Goal: Feedback & Contribution: Leave review/rating

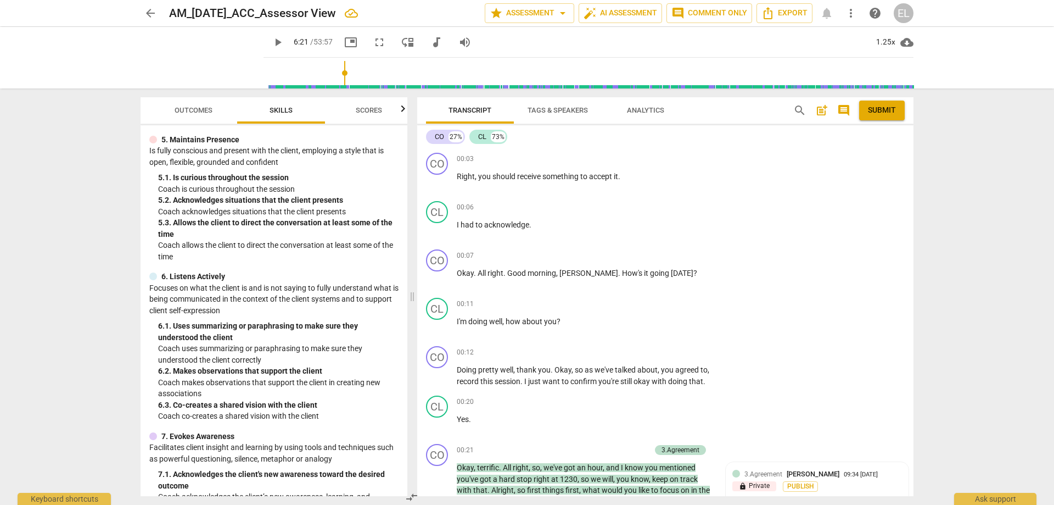
scroll to position [1703, 0]
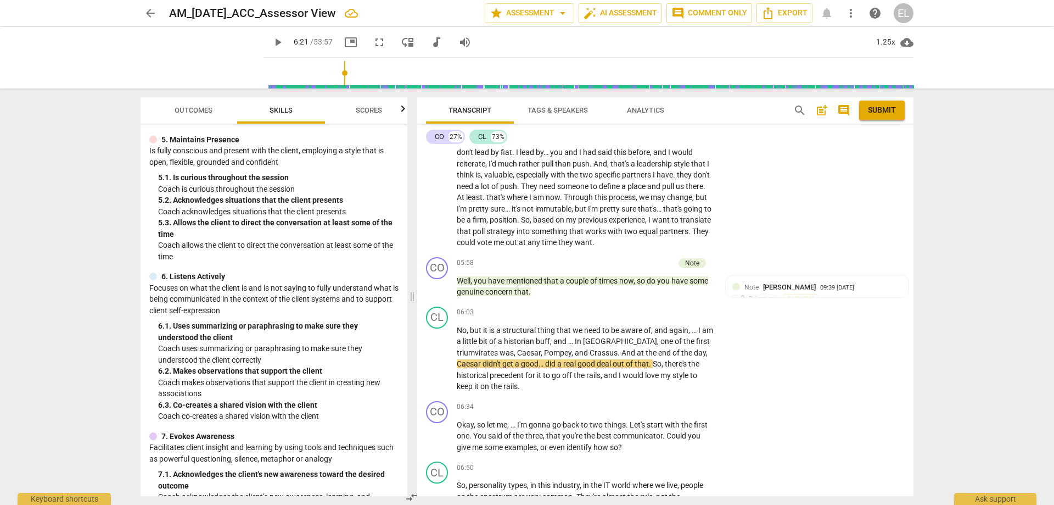
click at [284, 45] on span "play_arrow" at bounding box center [277, 42] width 13 height 13
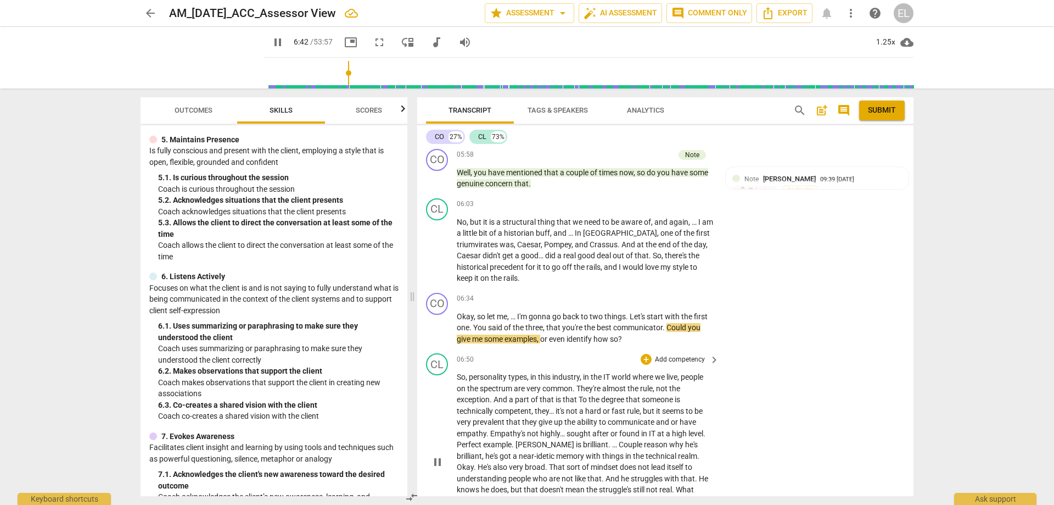
scroll to position [1813, 0]
click at [440, 320] on span "pause" at bounding box center [437, 326] width 13 height 13
click at [692, 292] on p "Add competency" at bounding box center [680, 297] width 52 height 10
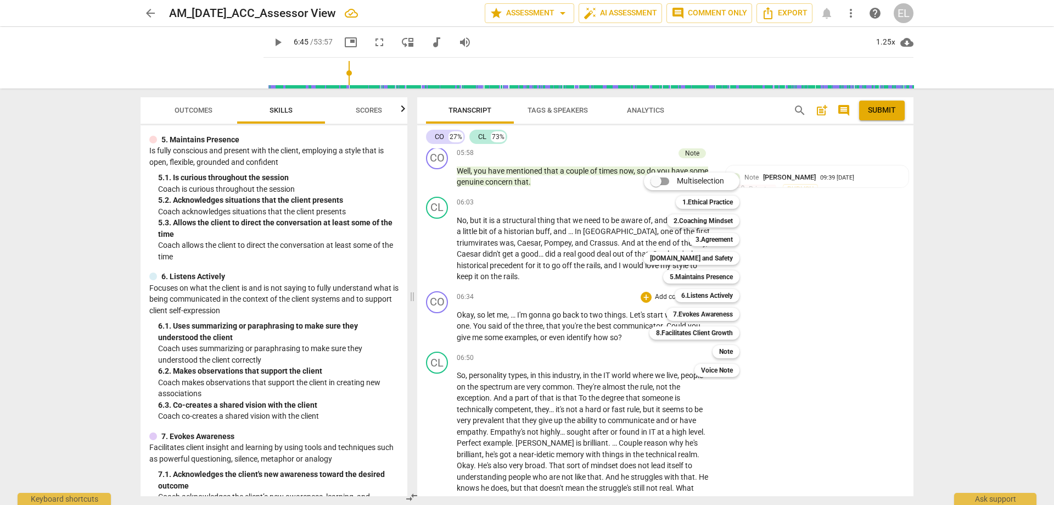
click at [320, 45] on div at bounding box center [527, 252] width 1054 height 505
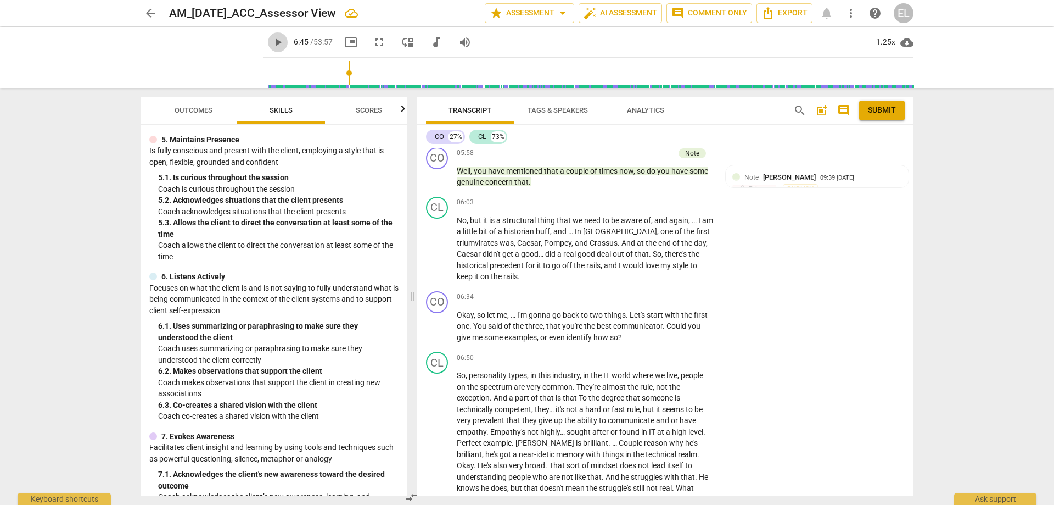
click at [284, 43] on span "play_arrow" at bounding box center [277, 42] width 13 height 13
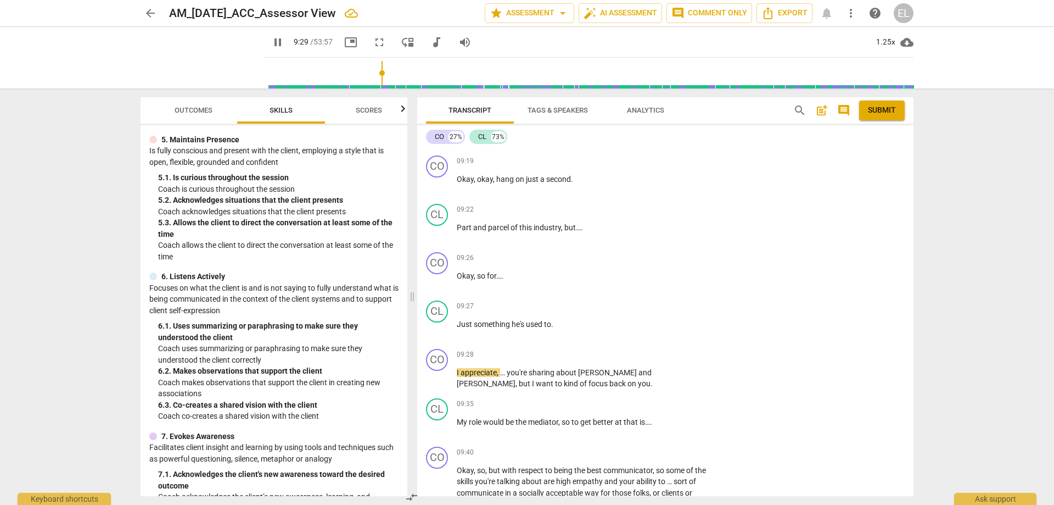
scroll to position [2417, 0]
drag, startPoint x: 735, startPoint y: 378, endPoint x: 686, endPoint y: 369, distance: 50.3
click at [686, 399] on p "Add competency" at bounding box center [680, 404] width 52 height 10
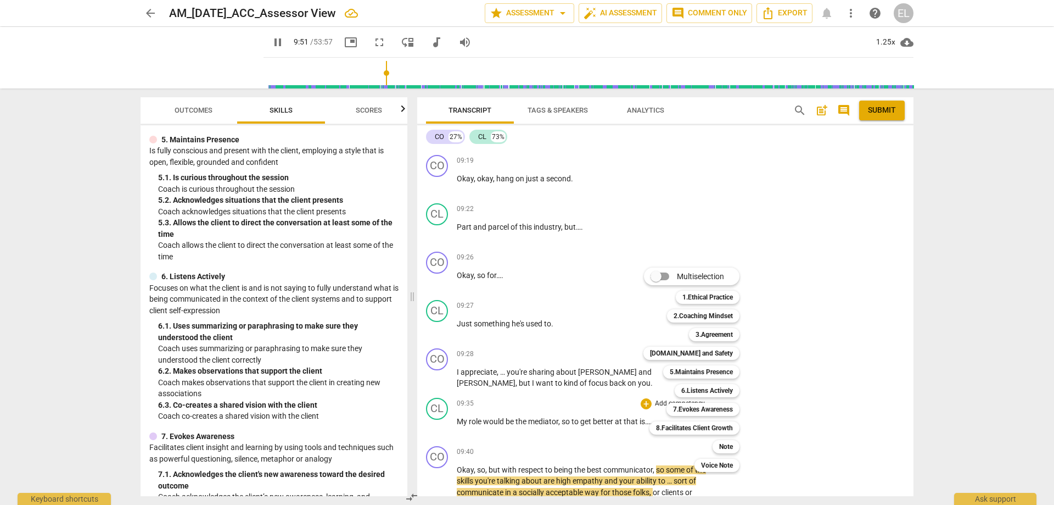
click at [851, 286] on div at bounding box center [527, 252] width 1054 height 505
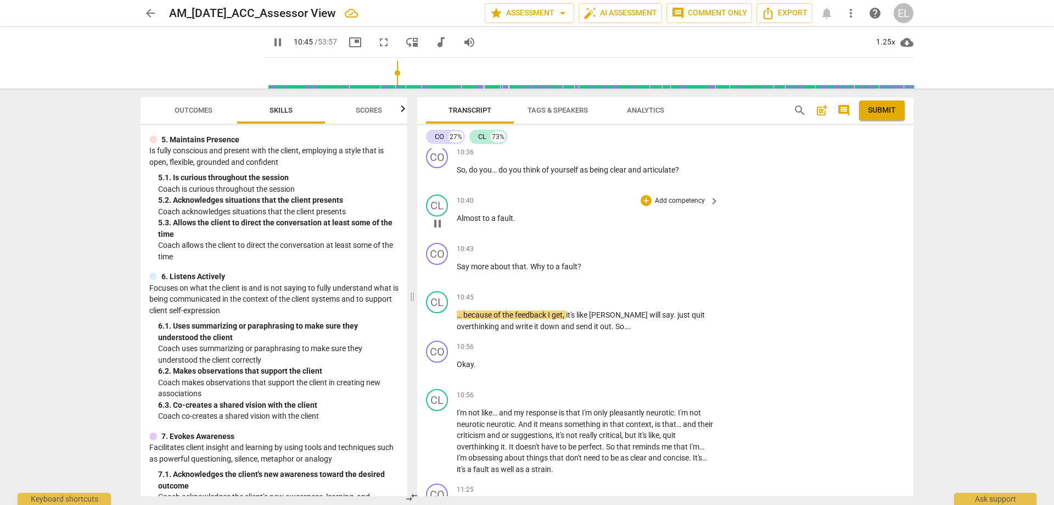
scroll to position [2912, 0]
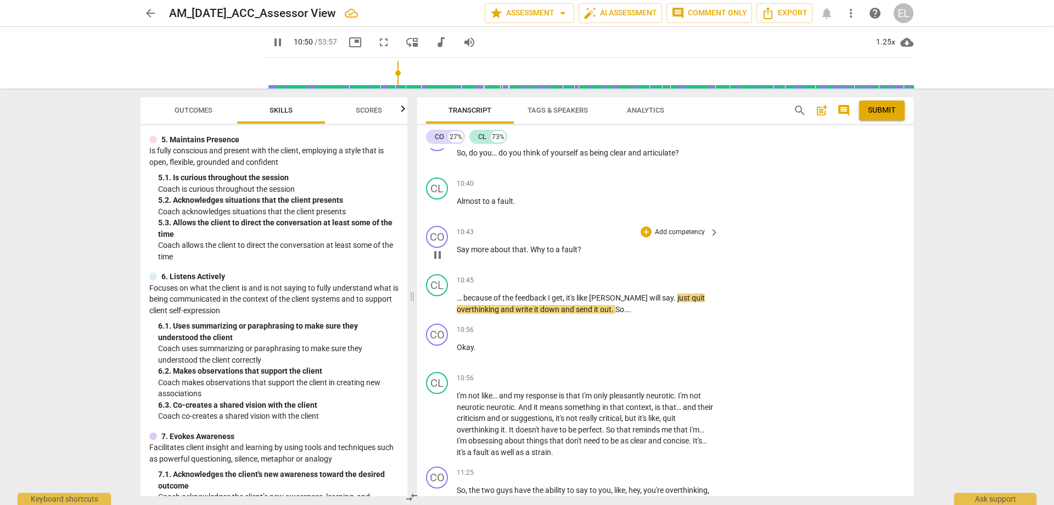
click at [439, 248] on span "pause" at bounding box center [437, 254] width 13 height 13
click at [673, 227] on p "Add competency" at bounding box center [680, 232] width 52 height 10
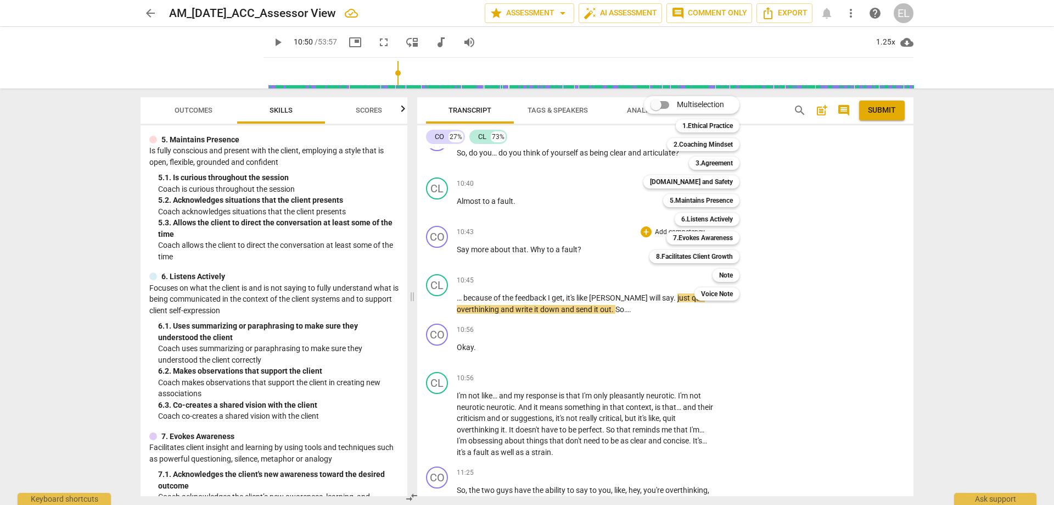
click at [406, 300] on div at bounding box center [527, 252] width 1054 height 505
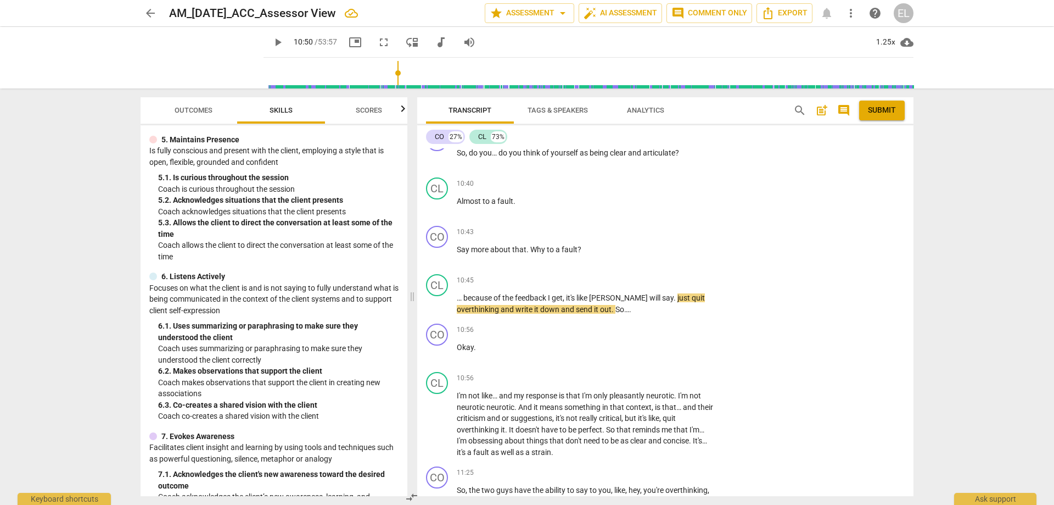
click at [401, 298] on div "Minimum Skills Requirements for ACC (2023) lock 1. Demonstrates Ethical Practic…" at bounding box center [274, 310] width 267 height 371
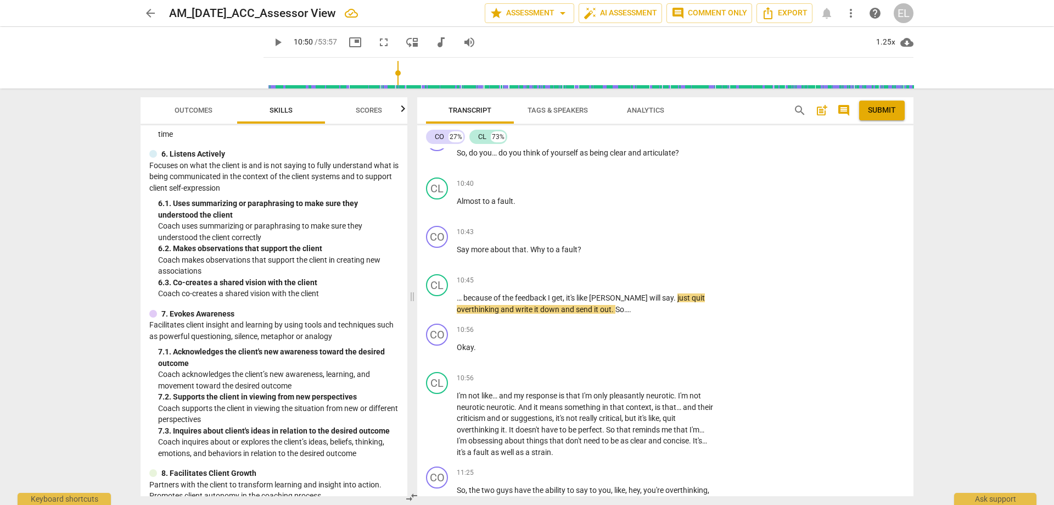
scroll to position [727, 0]
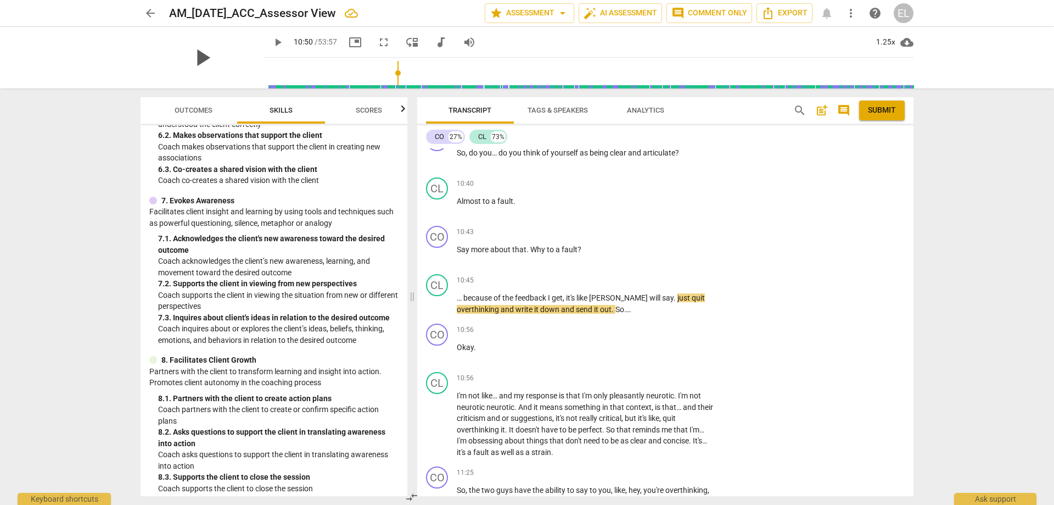
click at [216, 49] on span "play_arrow" at bounding box center [202, 57] width 29 height 29
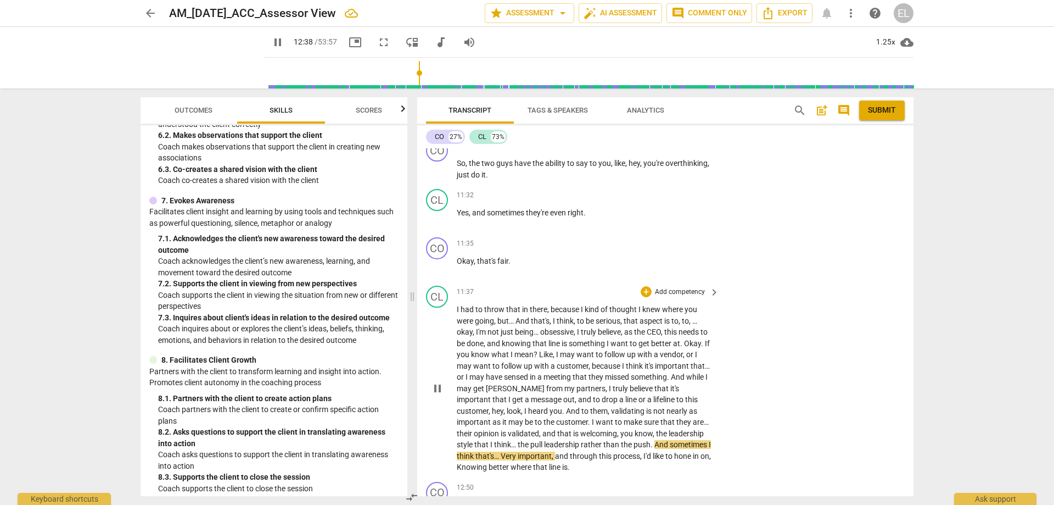
scroll to position [3241, 0]
click at [440, 379] on span "pause" at bounding box center [437, 385] width 13 height 13
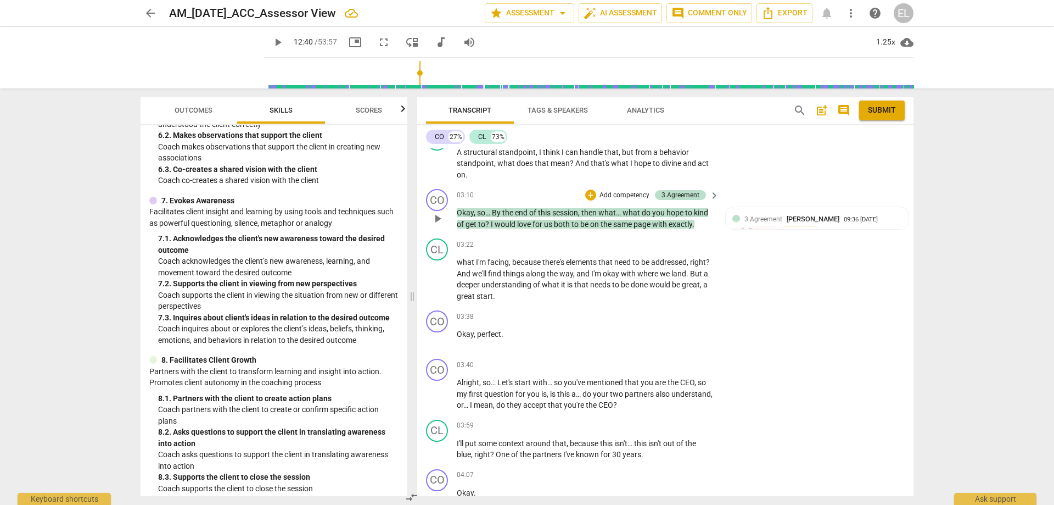
scroll to position [866, 0]
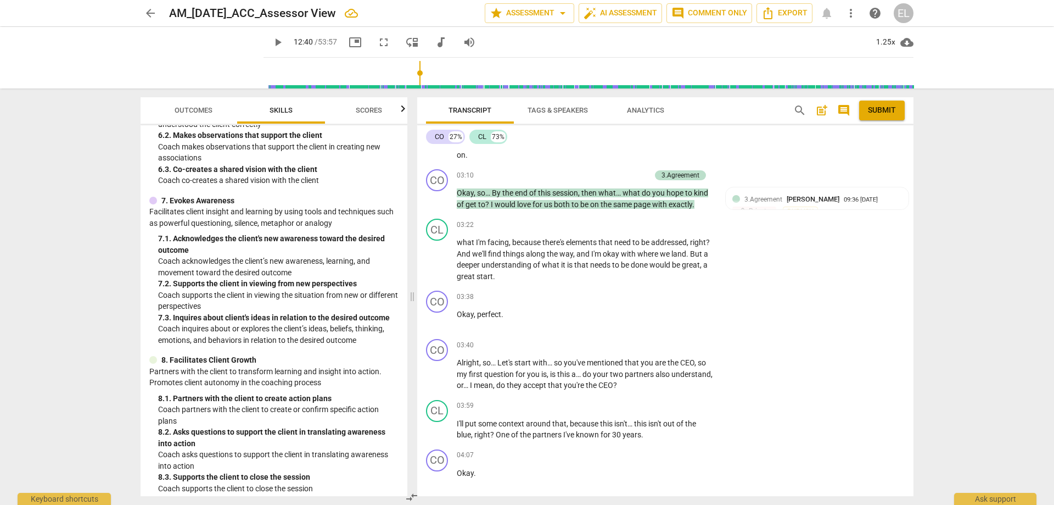
click at [284, 44] on span "play_arrow" at bounding box center [277, 42] width 13 height 13
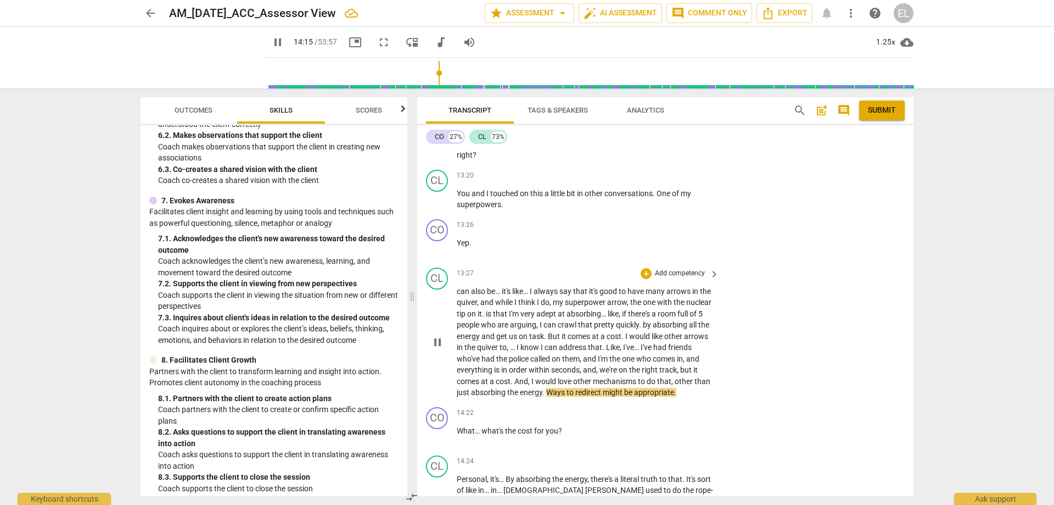
scroll to position [3722, 0]
click at [672, 407] on p "Add competency" at bounding box center [680, 412] width 52 height 10
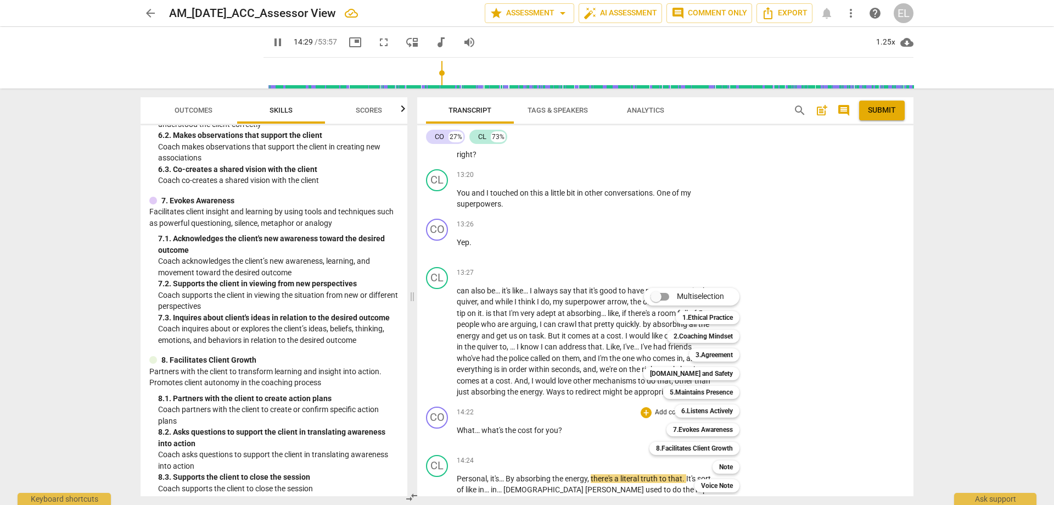
drag, startPoint x: 406, startPoint y: 379, endPoint x: 409, endPoint y: 334, distance: 44.6
click at [409, 334] on div at bounding box center [527, 252] width 1054 height 505
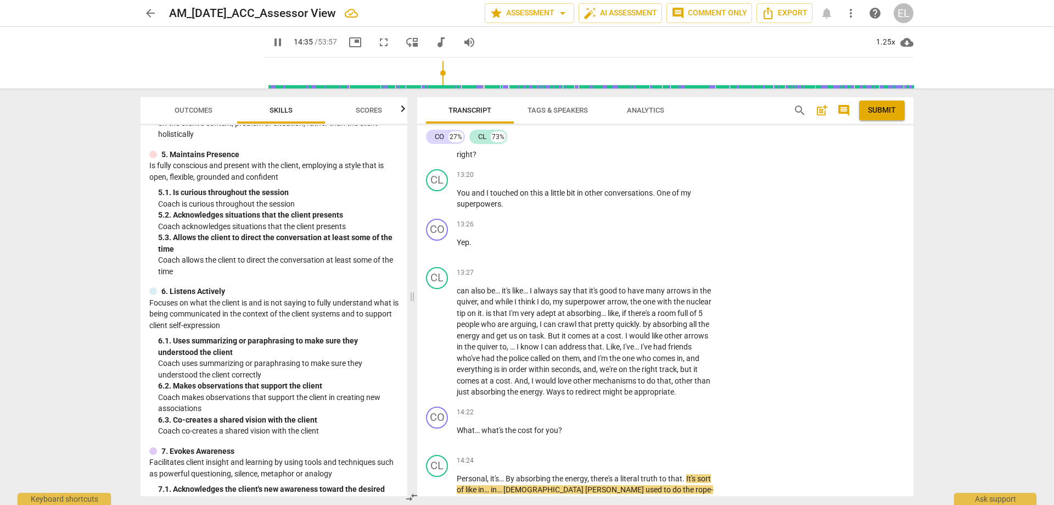
scroll to position [475, 0]
click at [284, 44] on span "pause" at bounding box center [277, 42] width 13 height 13
type input "882"
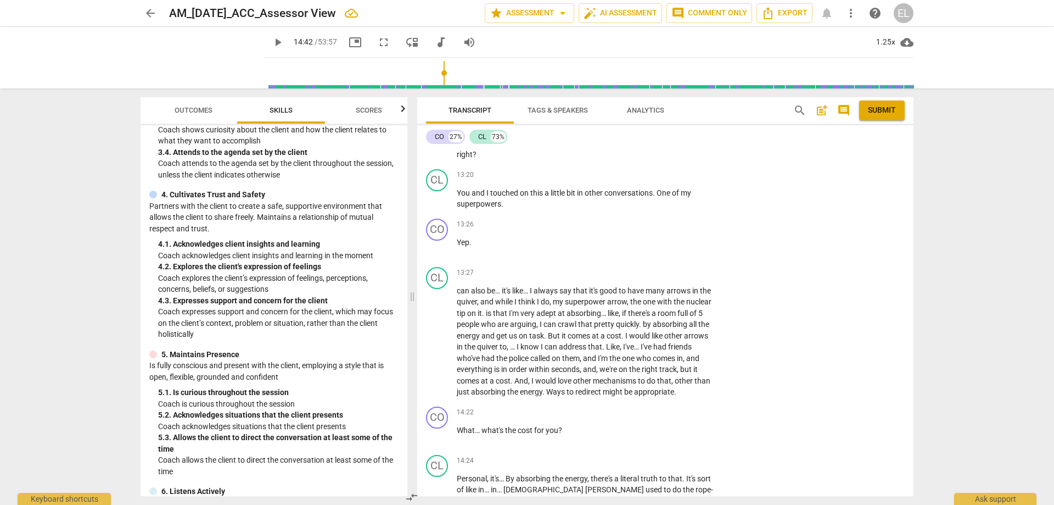
scroll to position [273, 0]
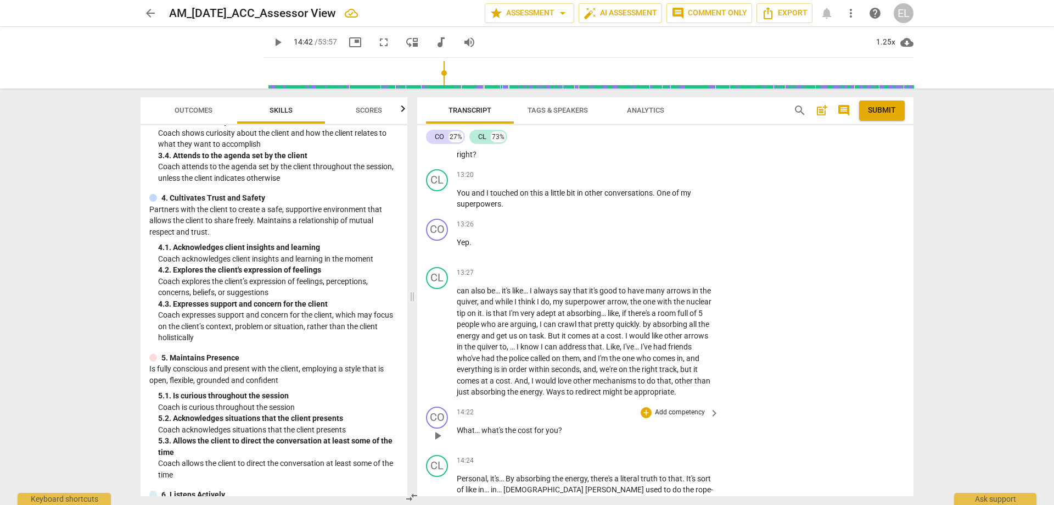
click at [667, 407] on p "Add competency" at bounding box center [680, 412] width 52 height 10
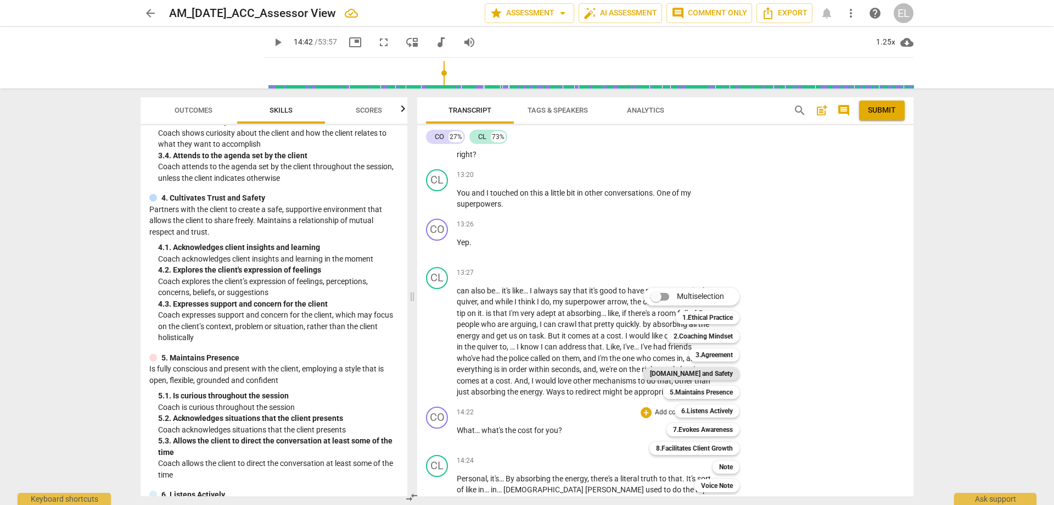
click at [708, 372] on b "[DOMAIN_NAME] and Safety" at bounding box center [691, 373] width 83 height 13
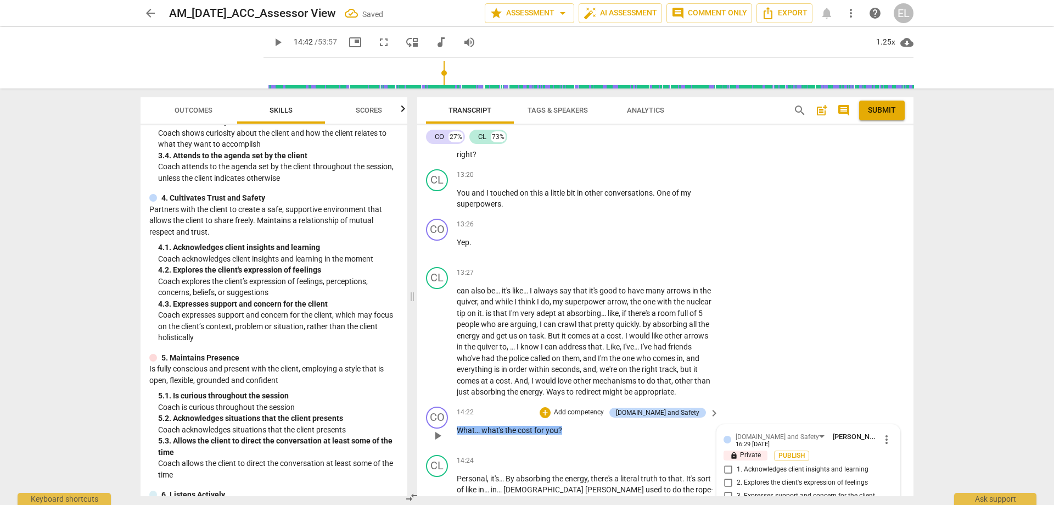
scroll to position [3728, 0]
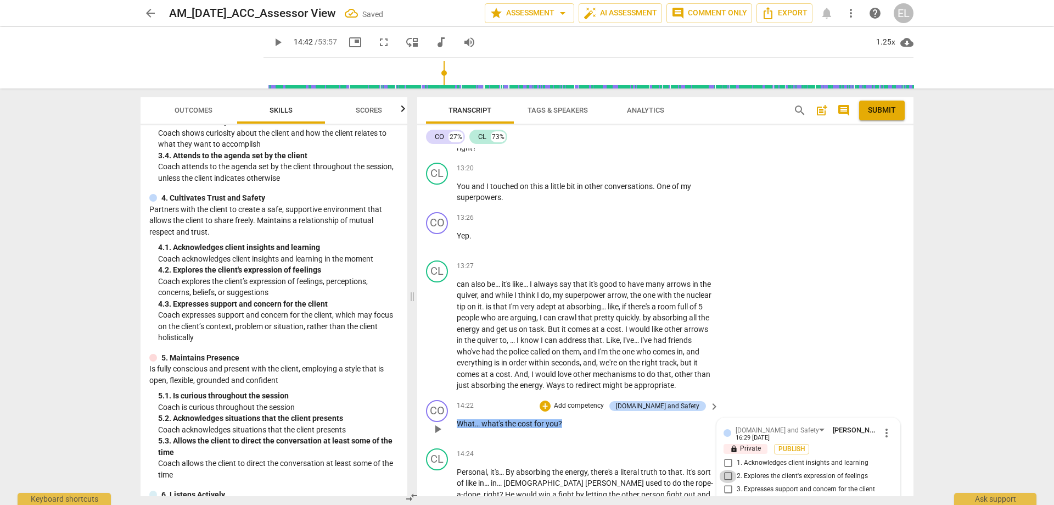
click at [727, 470] on input "2. Explores the client's expression of feelings" at bounding box center [728, 476] width 18 height 13
checkbox input "true"
click at [284, 44] on span "play_arrow" at bounding box center [277, 42] width 13 height 13
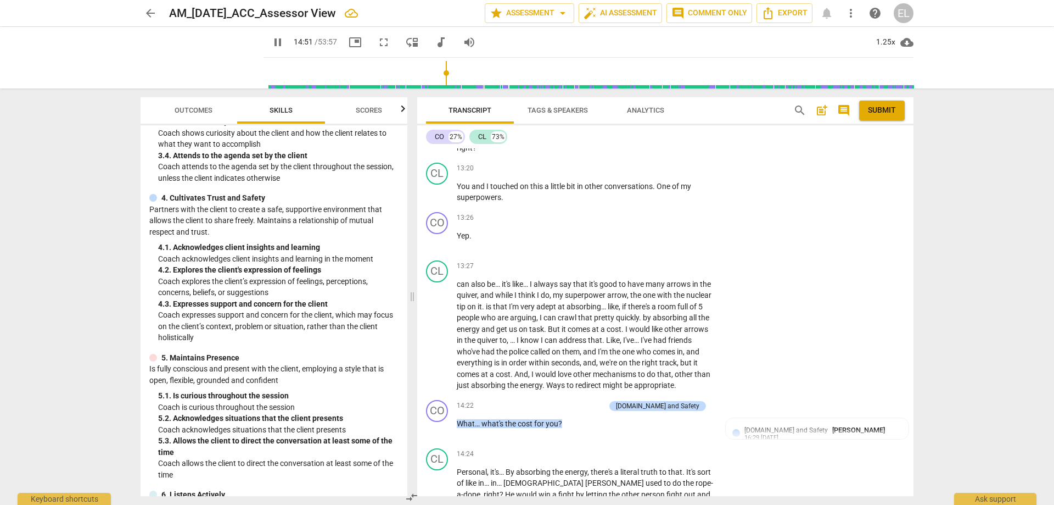
scroll to position [4080, 0]
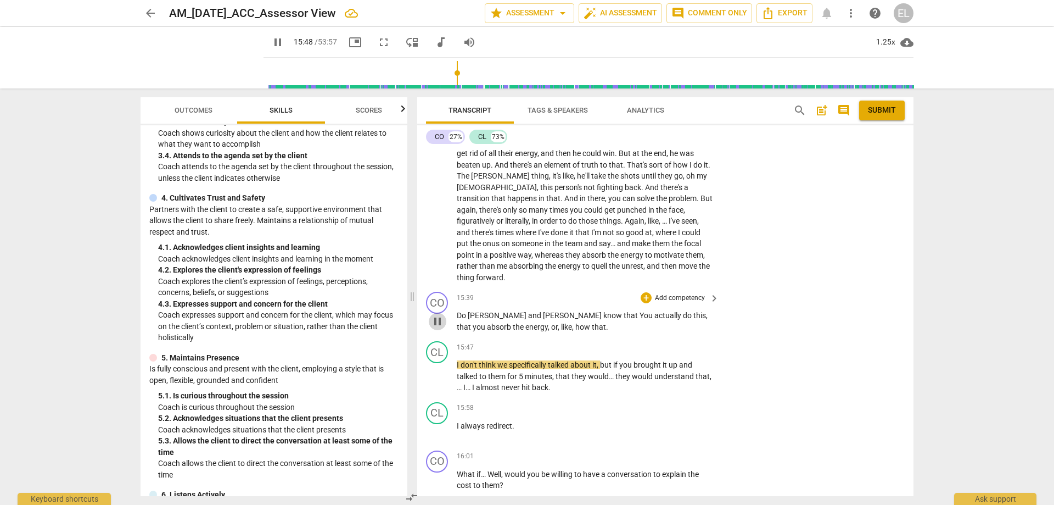
click at [443, 315] on span "pause" at bounding box center [437, 321] width 13 height 13
click at [669, 293] on p "Add competency" at bounding box center [680, 298] width 52 height 10
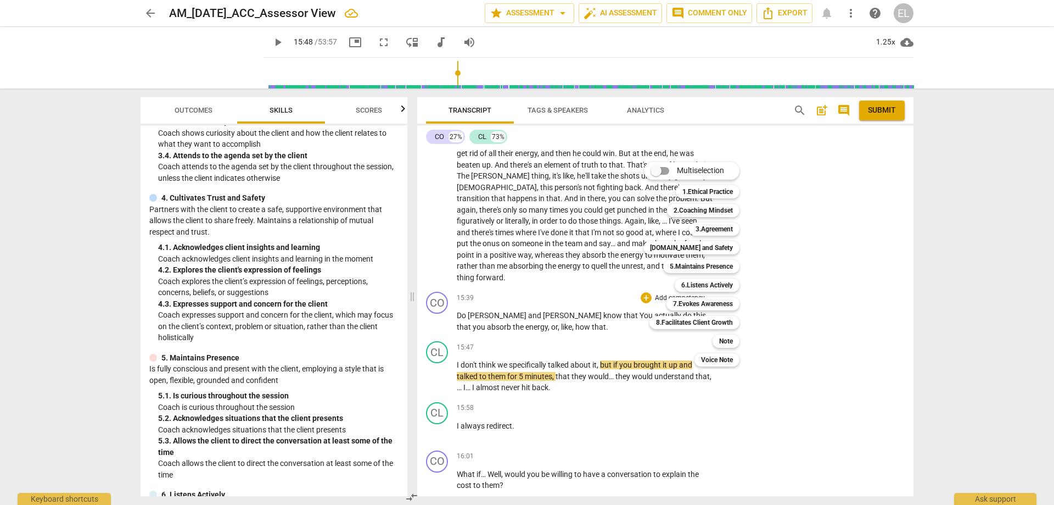
click at [322, 44] on div at bounding box center [527, 252] width 1054 height 505
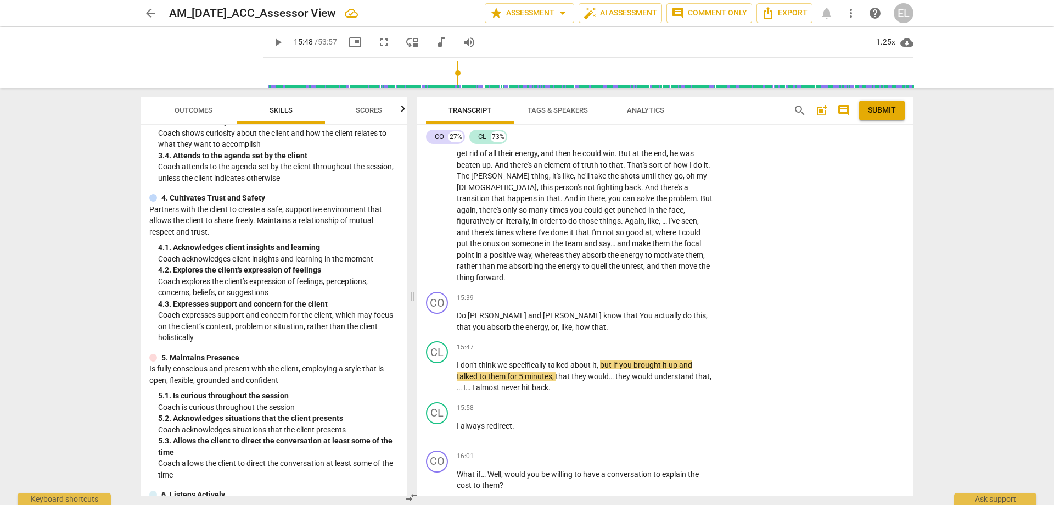
click at [284, 40] on span "play_arrow" at bounding box center [277, 42] width 13 height 13
drag, startPoint x: 439, startPoint y: 445, endPoint x: 491, endPoint y: 442, distance: 52.3
click at [439, 473] on span "pause" at bounding box center [437, 479] width 13 height 13
type input "973"
click at [677, 451] on p "Add competency" at bounding box center [680, 456] width 52 height 10
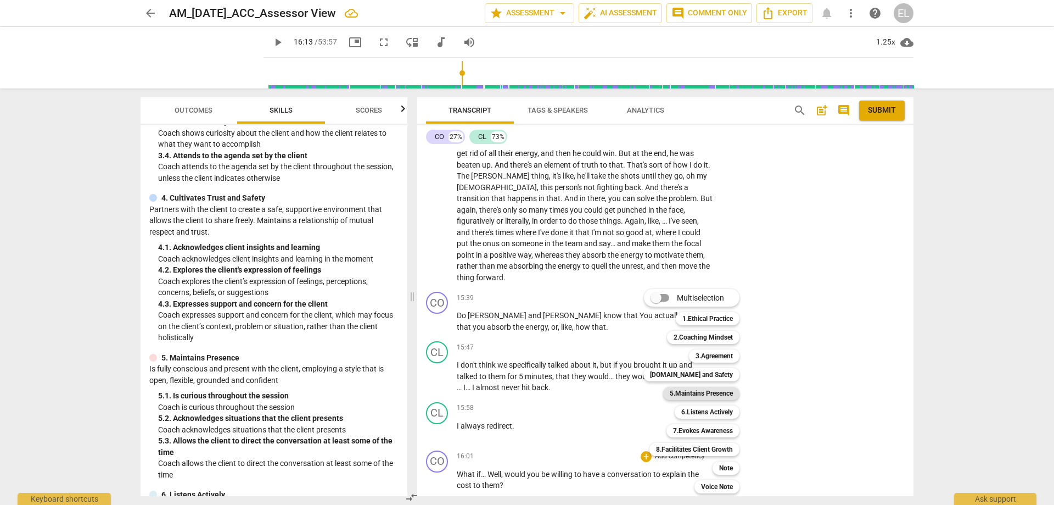
click at [727, 395] on b "5.Maintains Presence" at bounding box center [701, 393] width 63 height 13
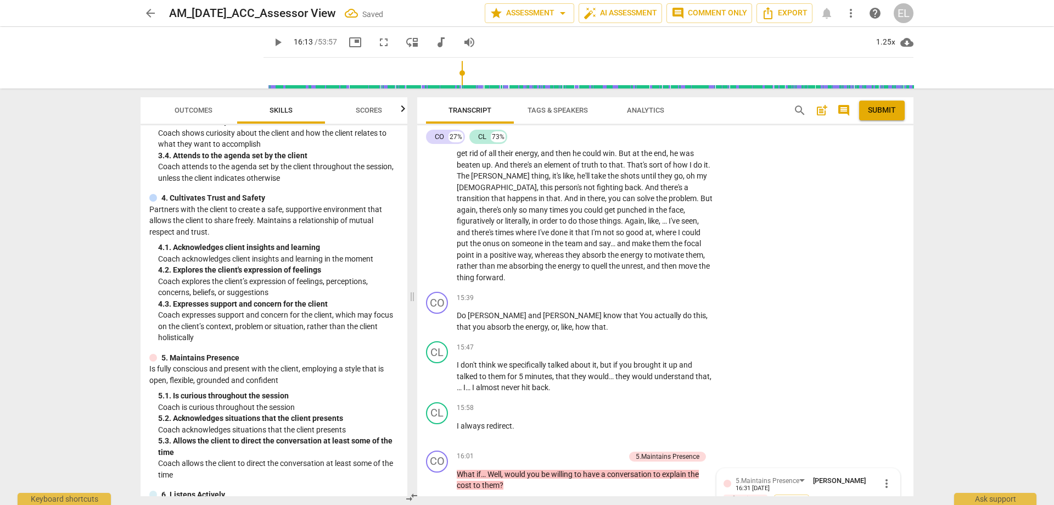
scroll to position [4296, 0]
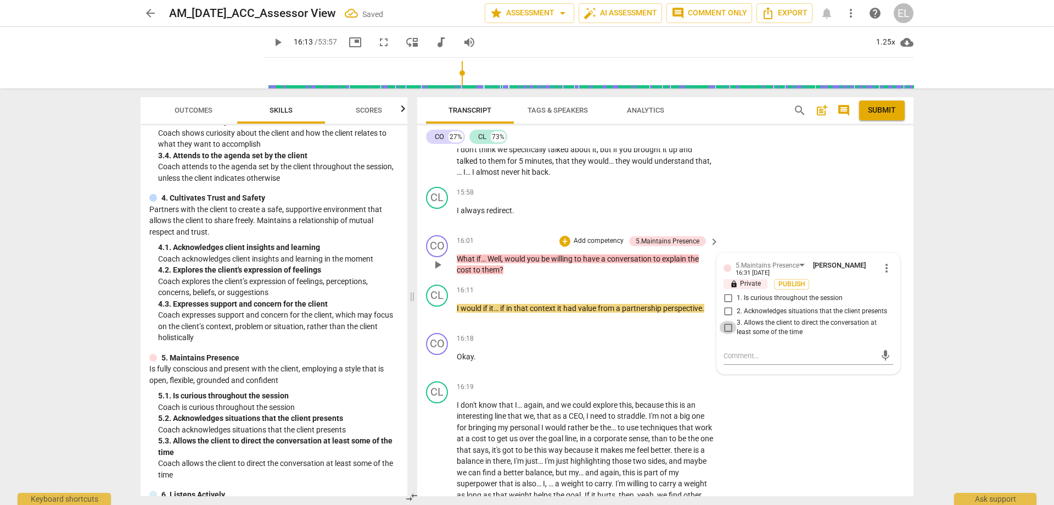
click at [728, 321] on input "3. Allows the client to direct the conversation at least some of the time" at bounding box center [728, 327] width 18 height 13
checkbox input "true"
click at [750, 350] on textarea at bounding box center [800, 355] width 152 height 10
type textarea "C"
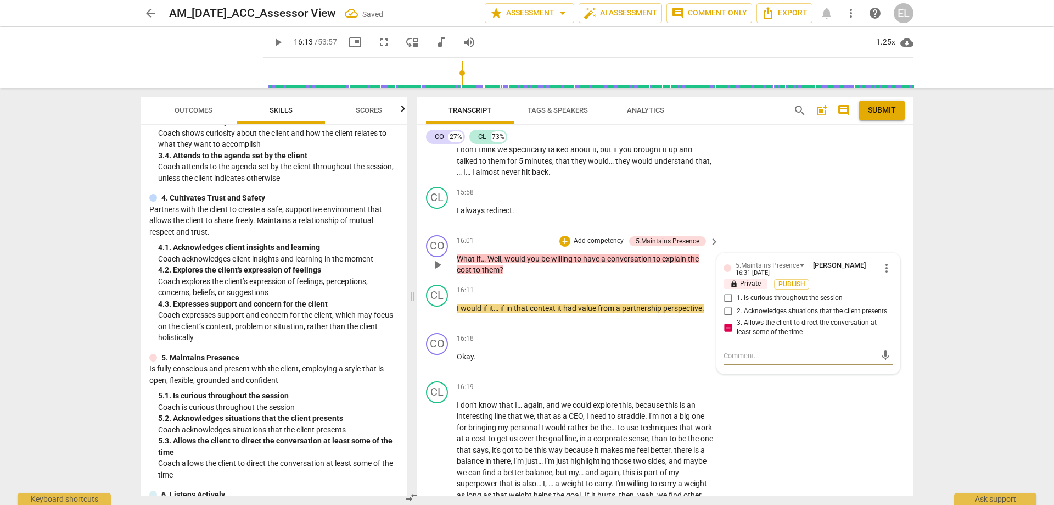
type textarea "C"
type textarea "Co"
type textarea "Coa"
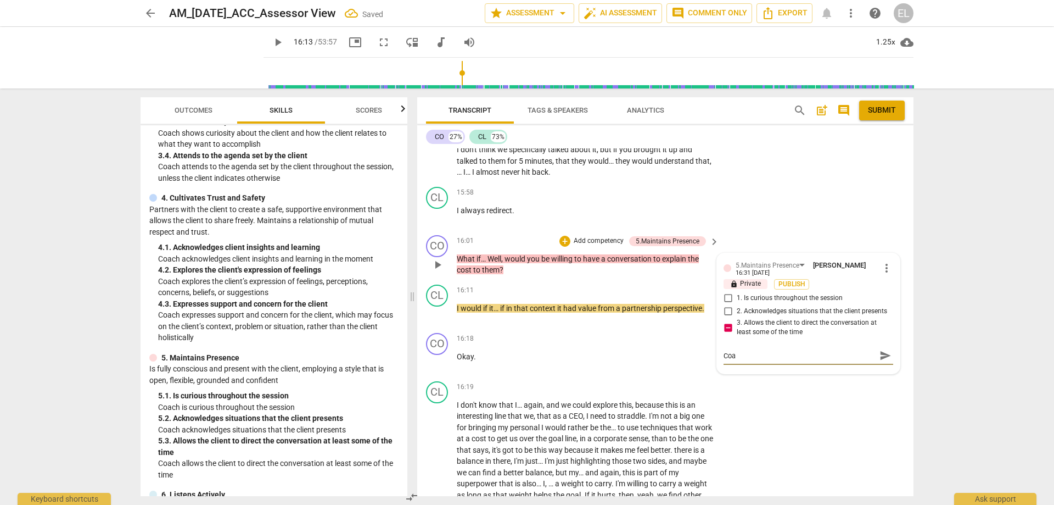
type textarea "Coac"
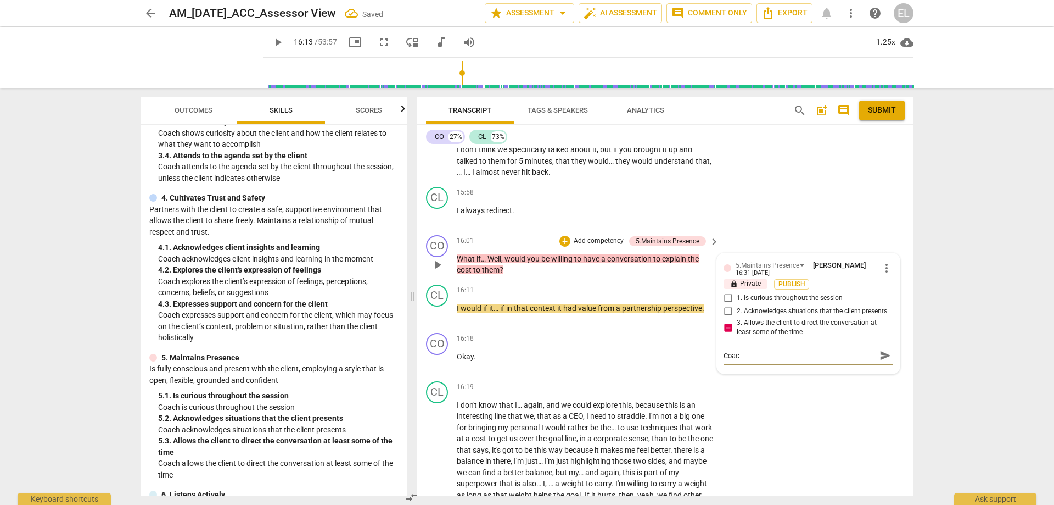
type textarea "Coac"
type textarea "Coach"
type textarea "Coachi"
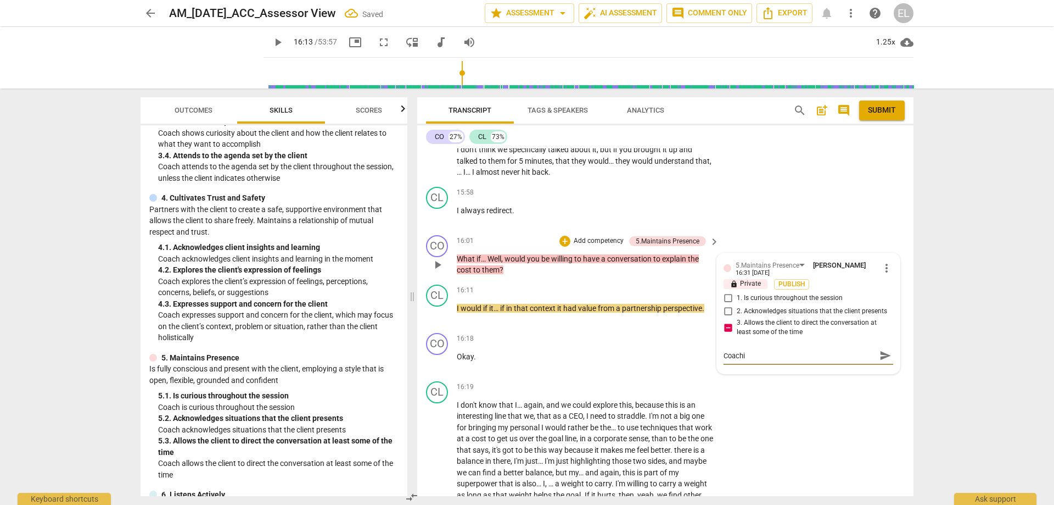
type textarea "Coachi s"
type textarea "Coachi si"
type textarea "Coachi s"
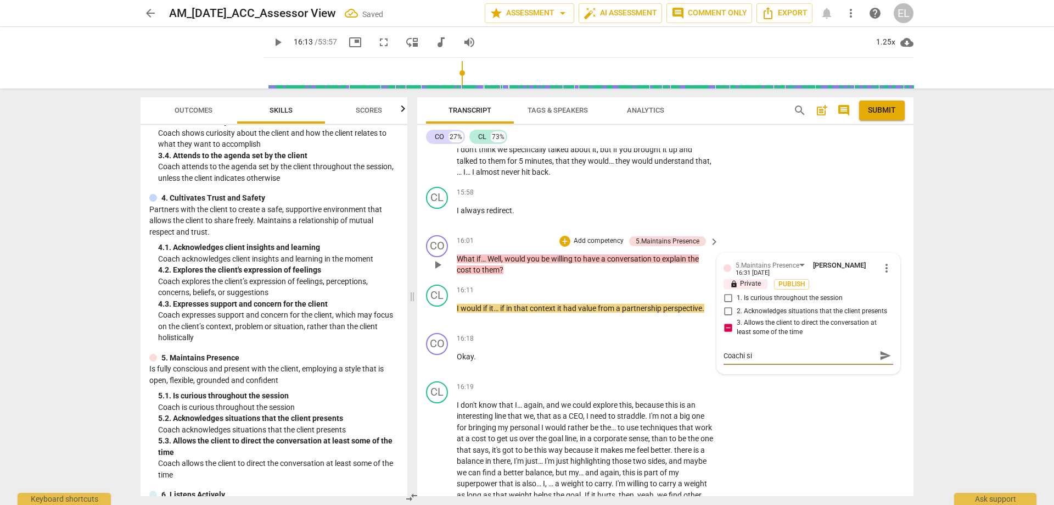
type textarea "Coachi s"
type textarea "Coachi"
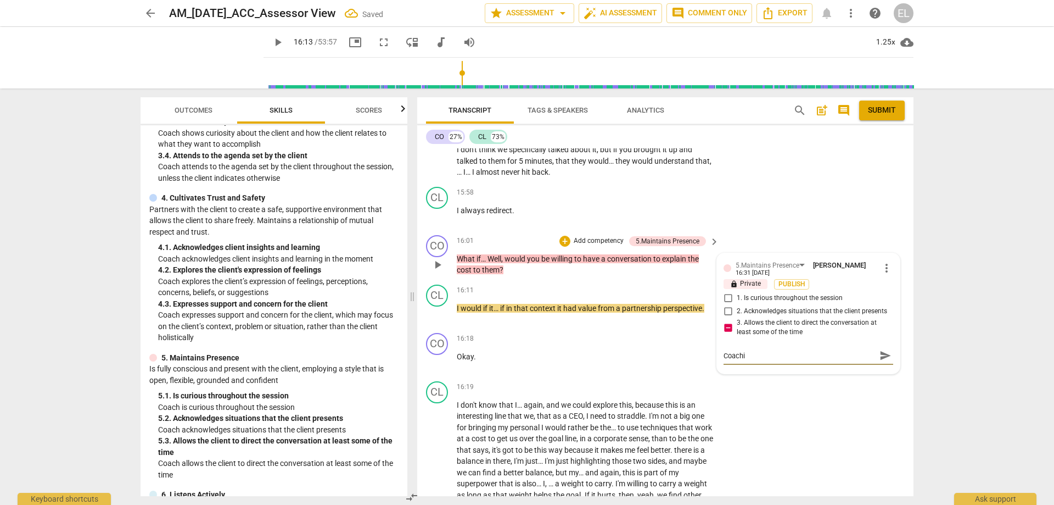
type textarea "Coach"
type textarea "Coach a"
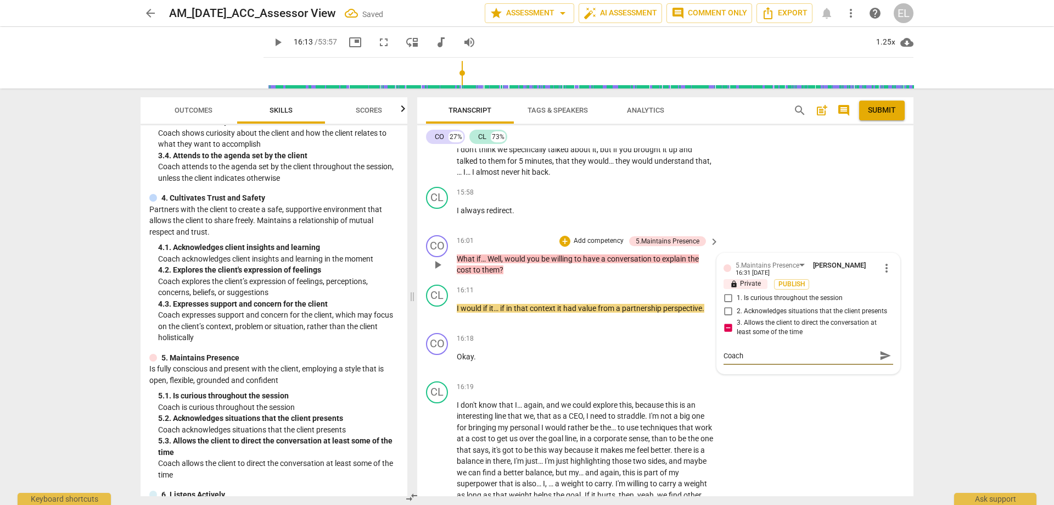
type textarea "Coach a"
type textarea "Coach ap"
type textarea "Coach app"
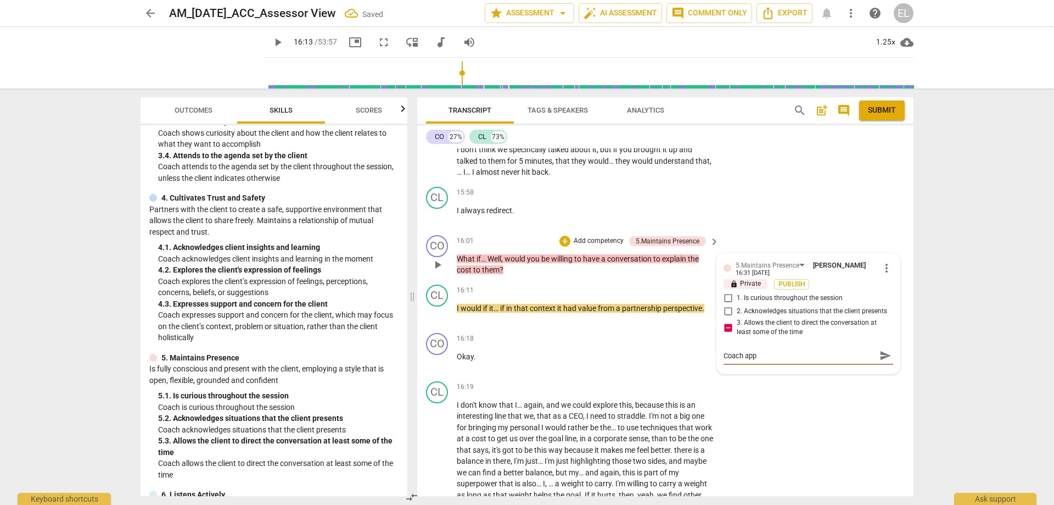
type textarea "Coach appe"
type textarea "Coach appea"
type textarea "Coach appear"
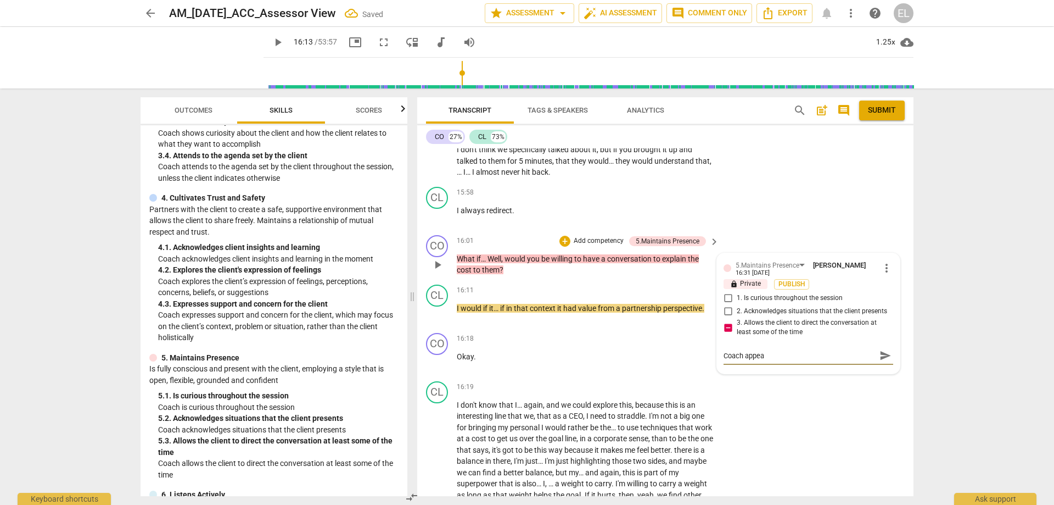
type textarea "Coach appear"
type textarea "Coach appears"
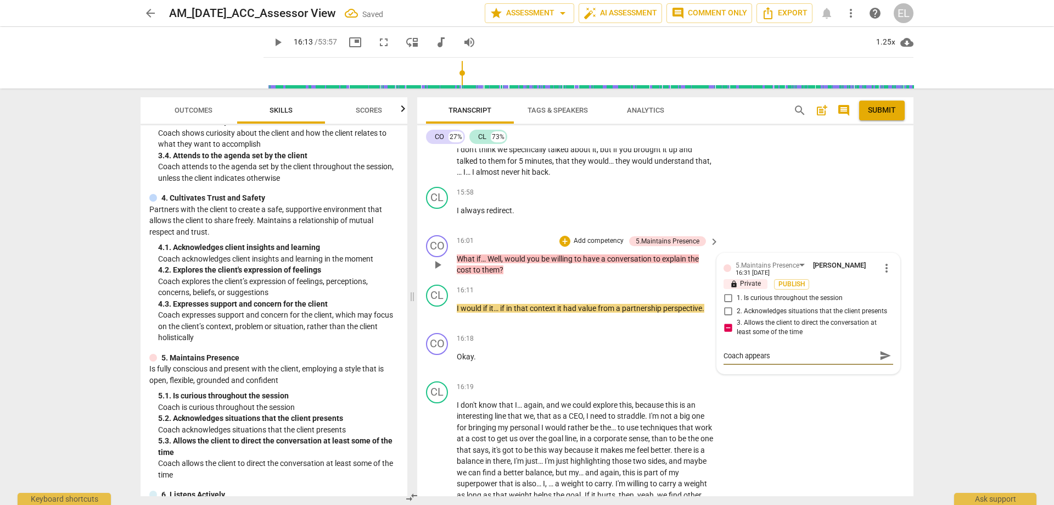
type textarea "Coach appears t"
type textarea "Coach appears to"
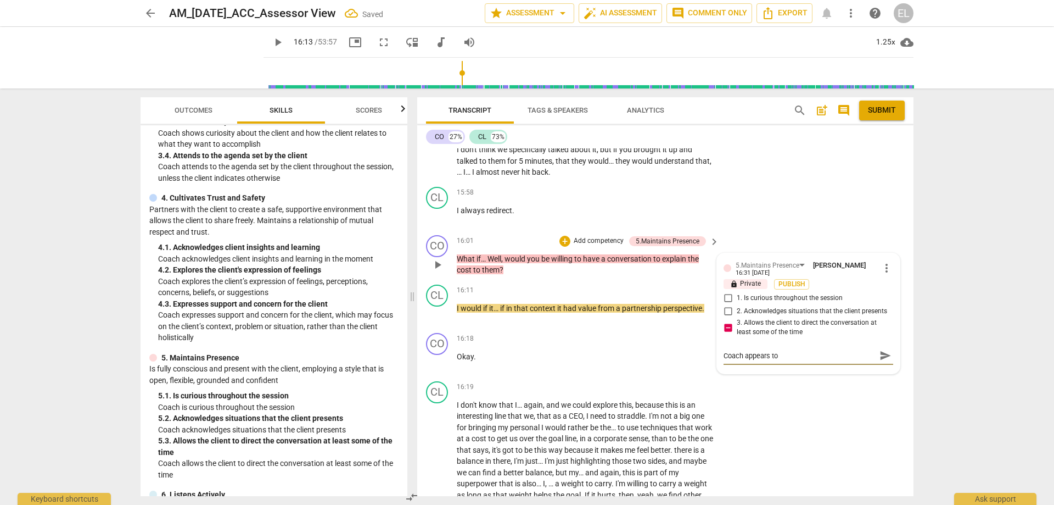
type textarea "Coach appears to"
type textarea "Coach appears to b"
type textarea "Coach appears to be"
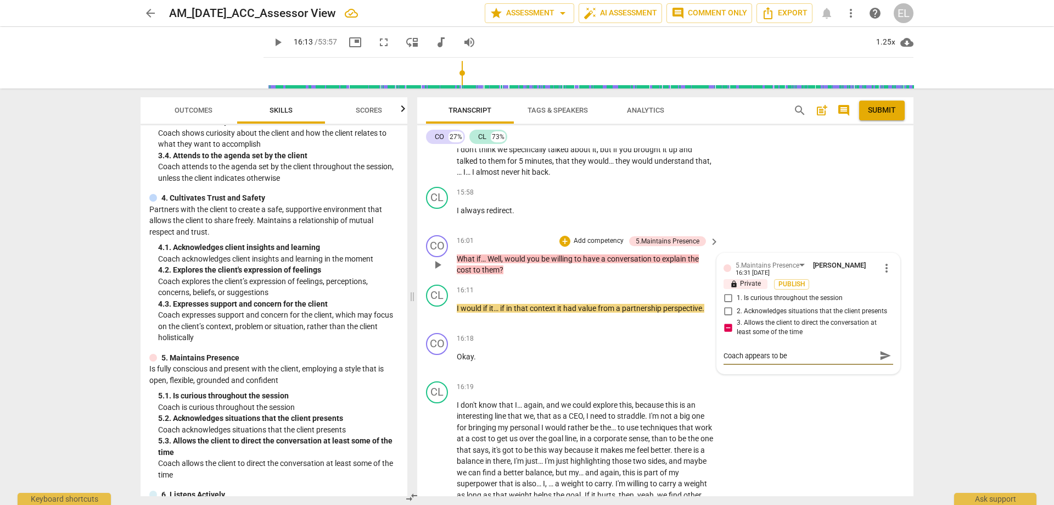
type textarea "Coach appears to be s"
type textarea "Coach appears to be so"
type textarea "Coach appears to be sol"
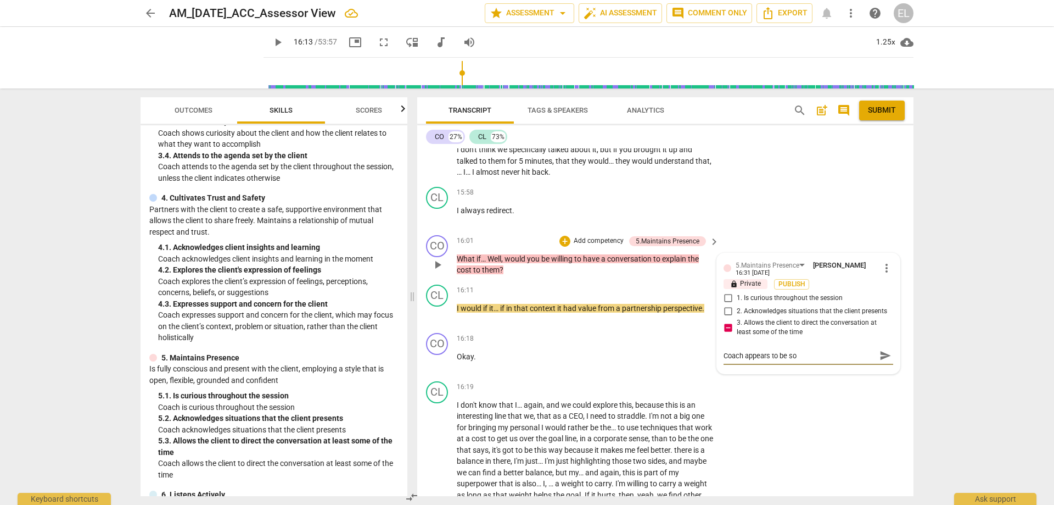
type textarea "Coach appears to be sol"
type textarea "Coach appears to be solu"
type textarea "Coach appears to be solut"
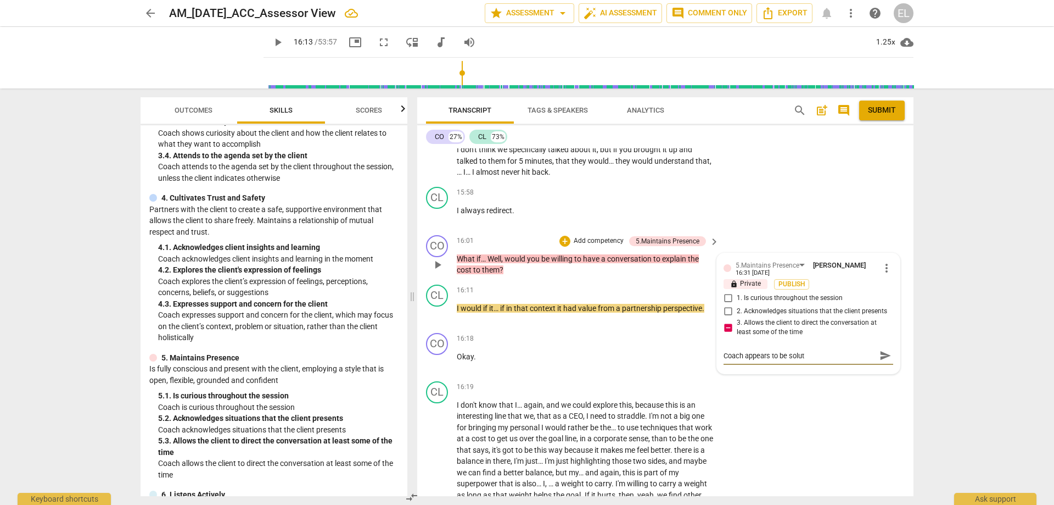
type textarea "Coach appears to be soluti"
type textarea "Coach appears to be solutio"
type textarea "Coach appears to be solution"
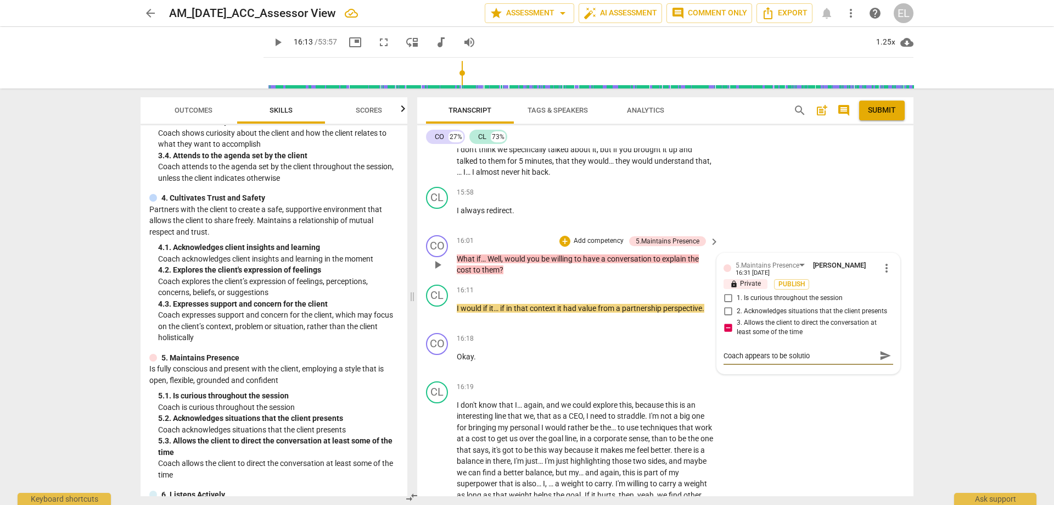
type textarea "Coach appears to be solution"
type textarea "Coach appears to be solutioni"
type textarea "Coach appears to be solutionin"
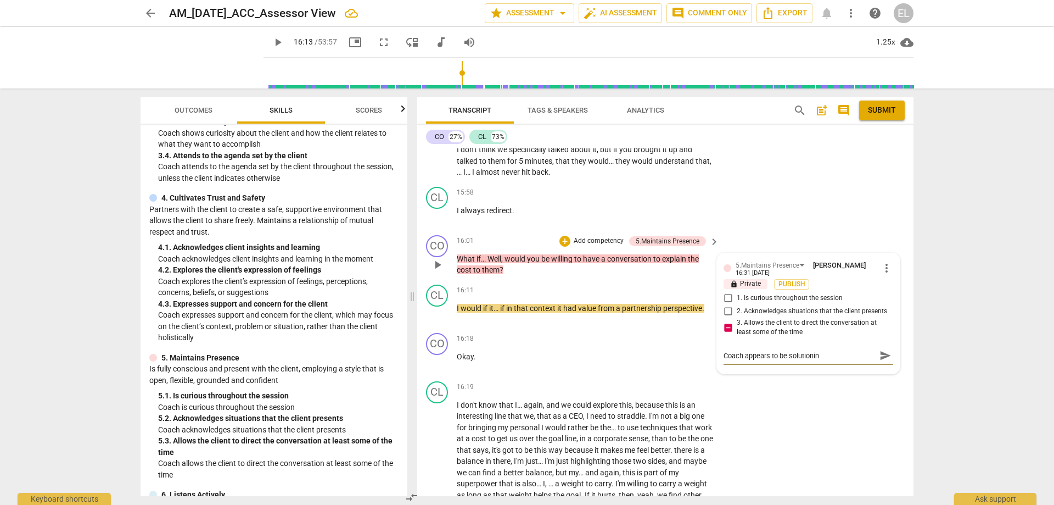
type textarea "Coach appears to be solutioning"
type textarea "Coach appears to be solutioning."
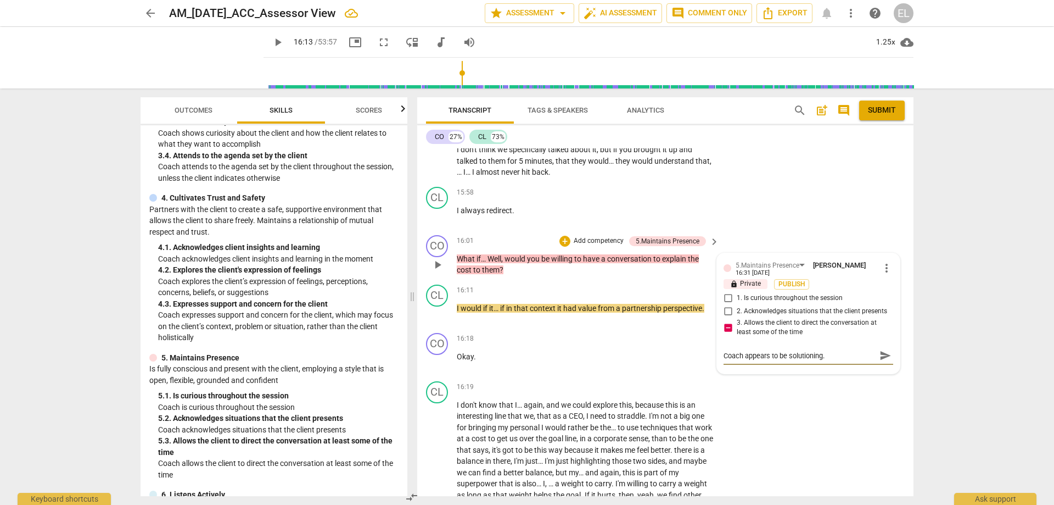
type textarea "Coach appears to be solutioning."
type textarea "Coach appears to be solutioning. B"
type textarea "Coach appears to be solutioning. Be"
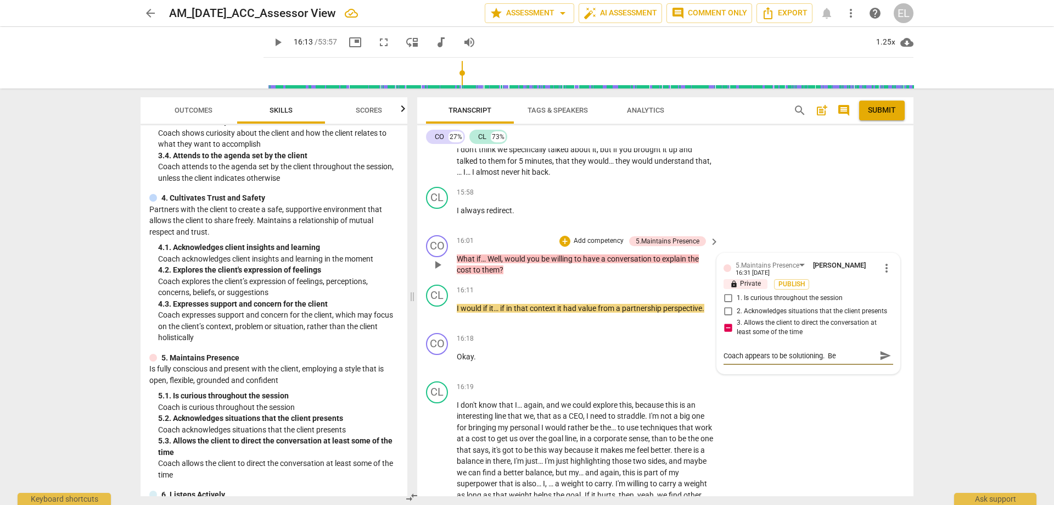
type textarea "Coach appears to be solutioning. Bet"
type textarea "Coach appears to be solutioning. Bett"
type textarea "Coach appears to be solutioning. [PERSON_NAME]"
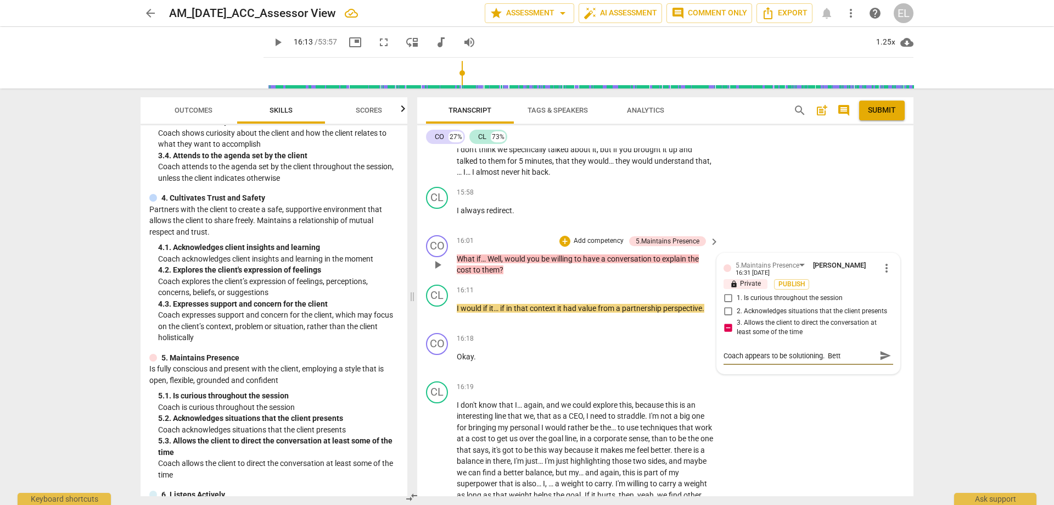
type textarea "Coach appears to be solutioning. [PERSON_NAME]"
type textarea "Coach appears to be solutioning. Better"
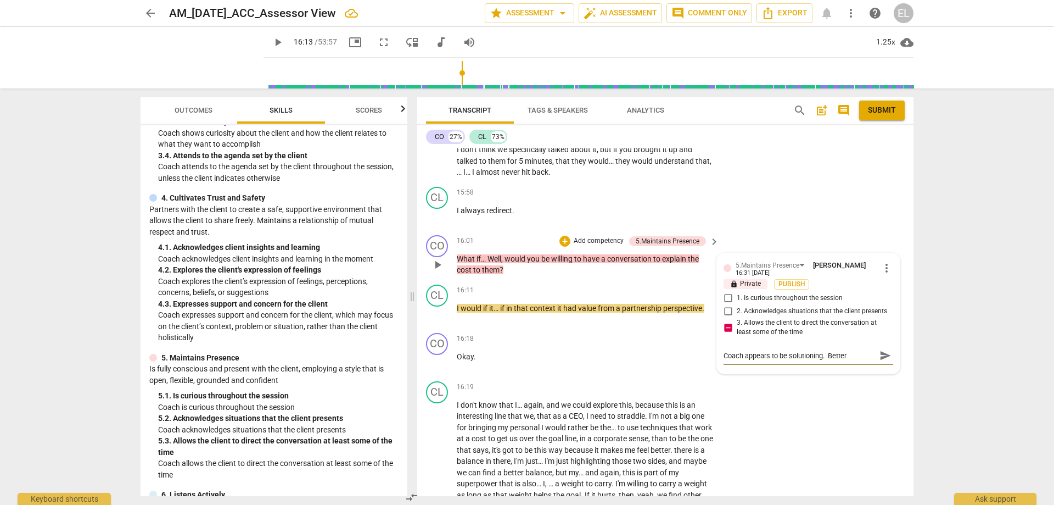
type textarea "Coach appears to be solutioning. Better t"
type textarea "Coach appears to be solutioning. Better to"
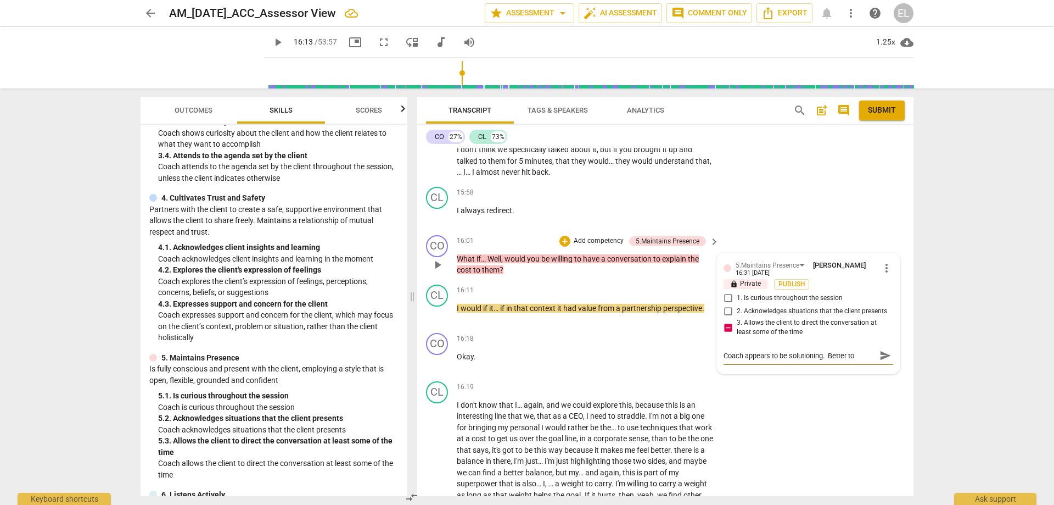
type textarea "Coach appears to be solutioning. Better to"
type textarea "Coach appears to be solutioning. Better to a"
type textarea "Coach appears to be solutioning. Better to as"
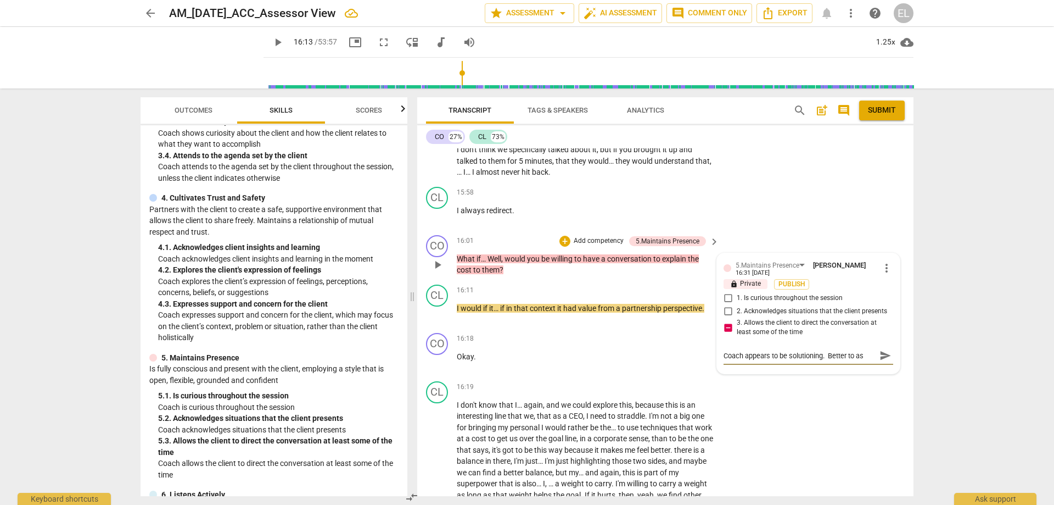
type textarea "Coach appears to be solutioning. Better to ask"
type textarea "Coach appears to be solutioning. Better to ask s"
type textarea "Coach appears to be solutioning. Better to ask so"
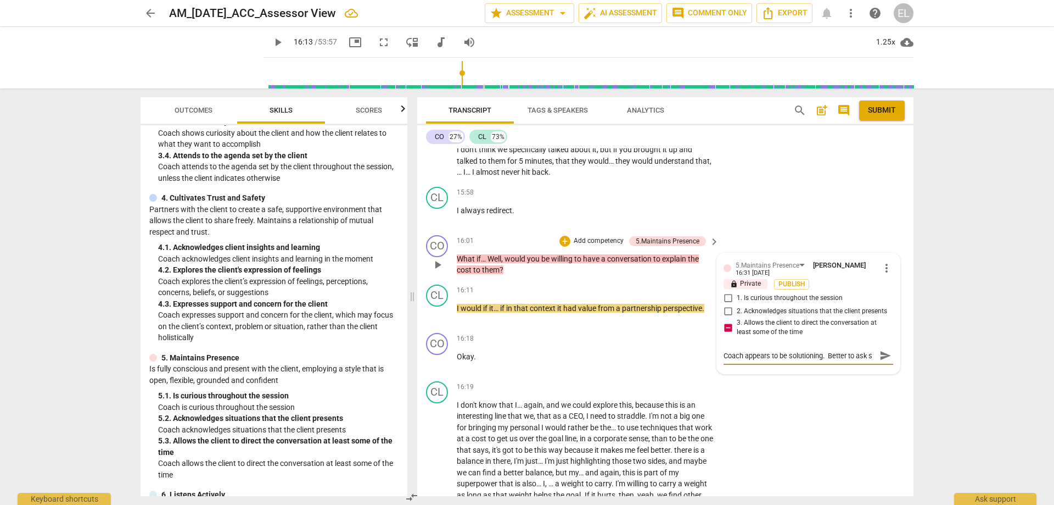
type textarea "Coach appears to be solutioning. Better to ask so"
type textarea "Coach appears to be solutioning. Better to ask som"
type textarea "Coach appears to be solutioning. Better to ask some"
type textarea "Coach appears to be solutioning. Better to ask somet"
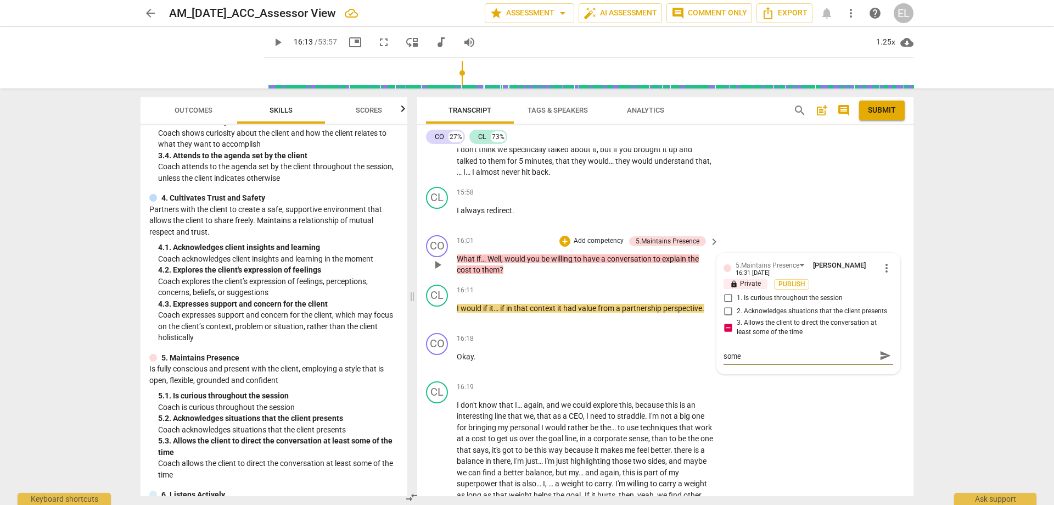
type textarea "Coach appears to be solutioning. Better to ask somet"
type textarea "Coach appears to be solutioning. Better to ask someth"
type textarea "Coach appears to be solutioning. Better to ask somethi"
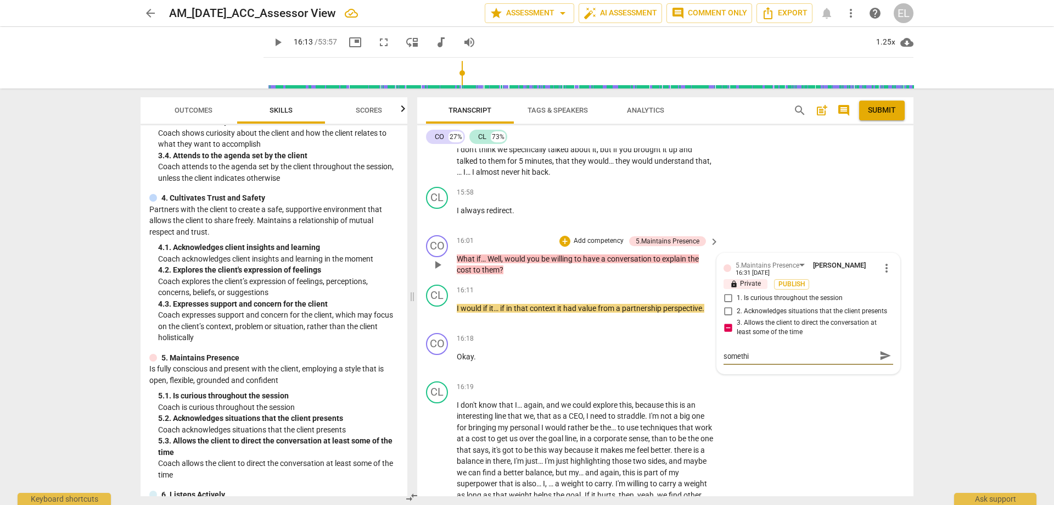
scroll to position [0, 0]
type textarea "Coach appears to be solutioning. Better to ask somethin"
type textarea "Coach appears to be solutioning. Better to ask something"
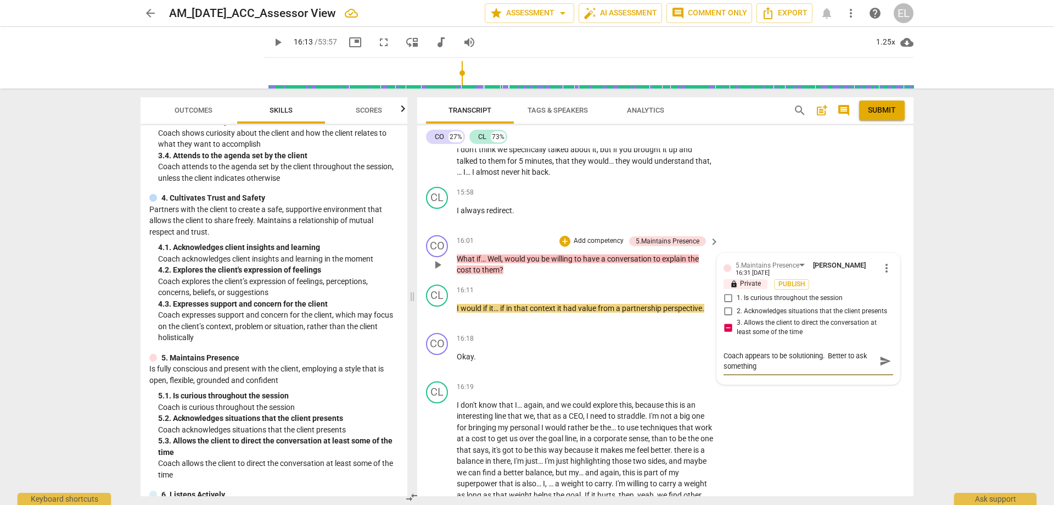
type textarea "Coach appears to be solutioning. Better to ask something l"
type textarea "Coach appears to be solutioning. Better to ask something [PERSON_NAME]"
type textarea "Coach appears to be solutioning. Better to ask something lik"
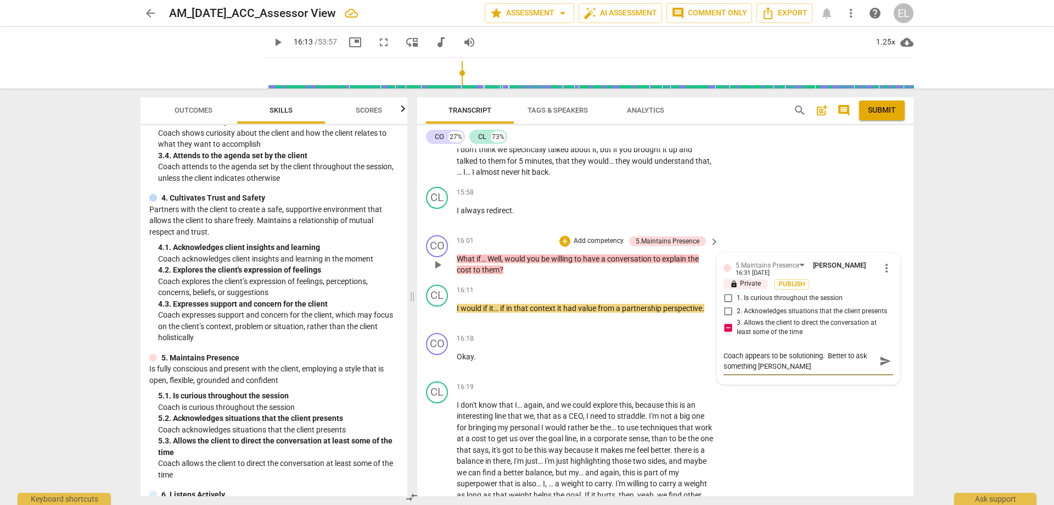
type textarea "Coach appears to be solutioning. Better to ask something lik"
type textarea "Coach appears to be solutioning. Better to ask something like"
type textarea "Coach appears to be solutioning. Better to ask something like,"
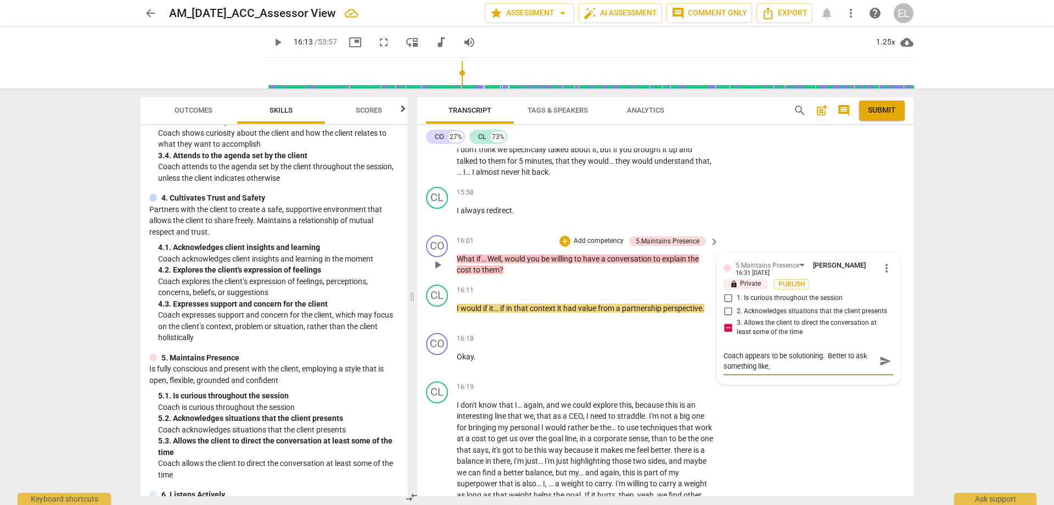
type textarea "Coach appears to be solutioning. Better to ask something like,"
type textarea "Coach appears to be solutioning. Better to ask something like, ""
type textarea "Coach appears to be solutioning. Better to ask something like, "W"
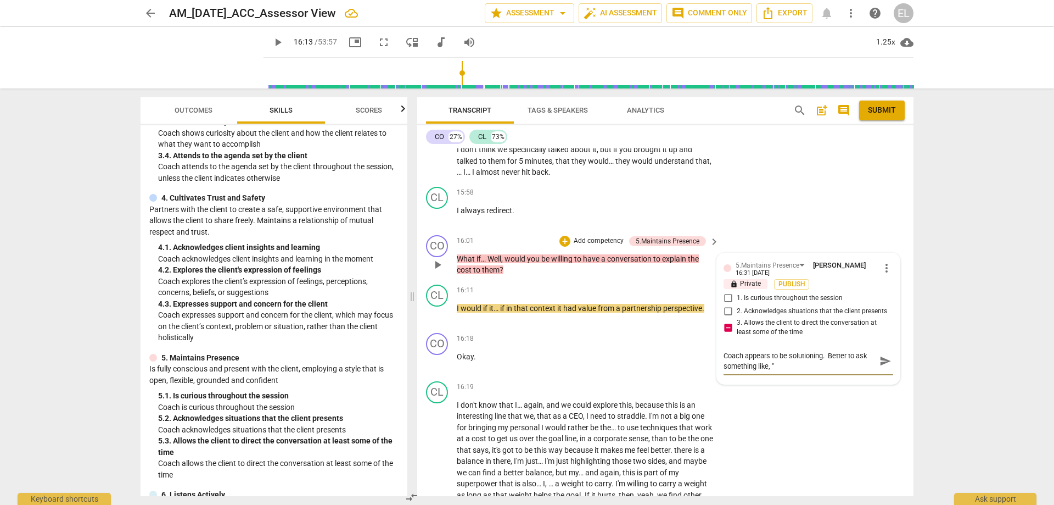
type textarea "Coach appears to be solutioning. Better to ask something like, "W"
type textarea "Coach appears to be solutioning. Better to ask something like, "Wh"
type textarea "Coach appears to be solutioning. Better to ask something like, "Wha"
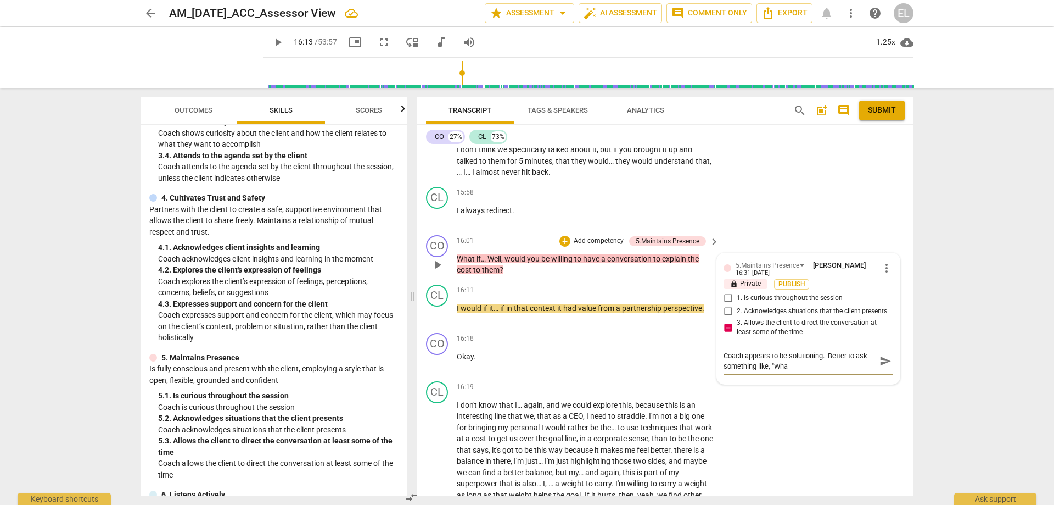
type textarea "Coach appears to be solutioning. Better to ask something like, "What"
type textarea "Coach appears to be solutioning. Better to ask something like, "What w"
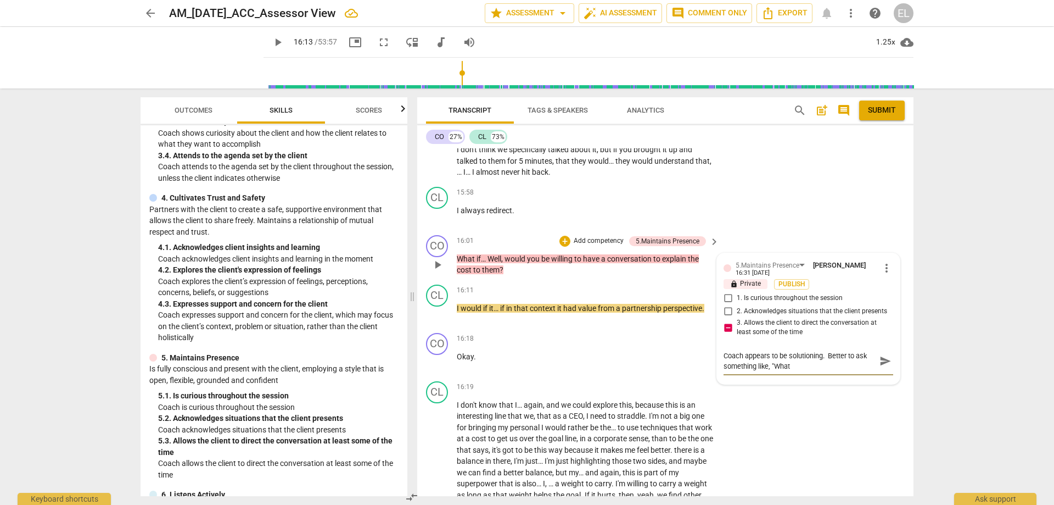
type textarea "Coach appears to be solutioning. Better to ask something like, "What w"
type textarea "Coach appears to be solutioning. Better to ask something like, "What wo"
type textarea "Coach appears to be solutioning. Better to ask something like, "What wou"
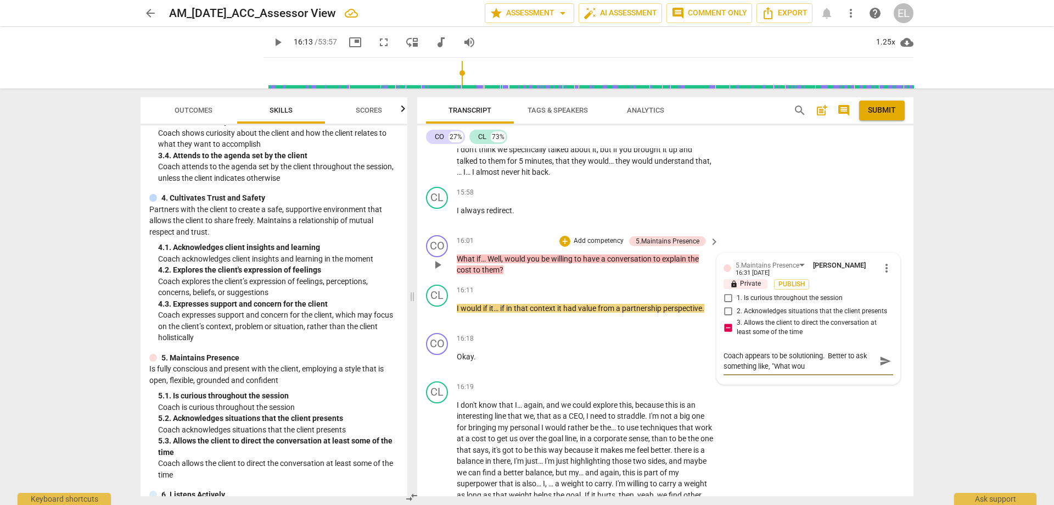
type textarea "Coach appears to be solutioning. Better to ask something like, "What woul"
type textarea "Coach appears to be solutioning. Better to ask something like, "What would"
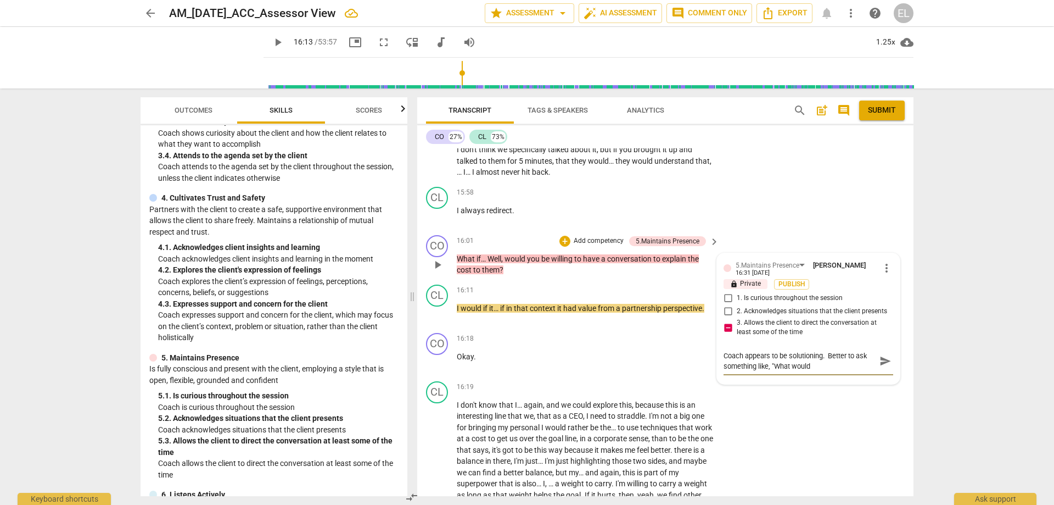
type textarea "Coach appears to be solutioning. Better to ask something like, "What would"
type textarea "Coach appears to be solutioning. Better to ask something like, "What would y"
type textarea "Coach appears to be solutioning. Better to ask something like, "What would yo"
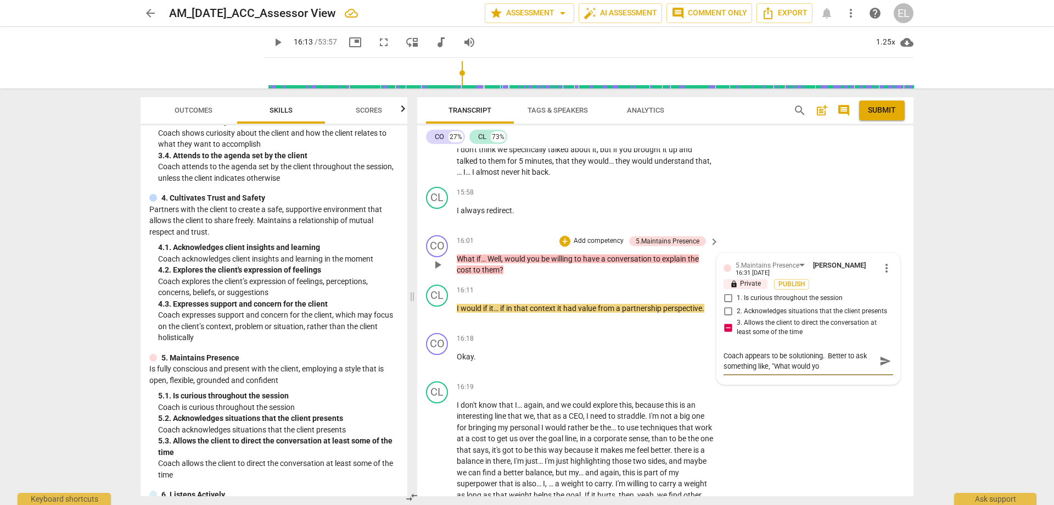
type textarea "Coach appears to be solutioning. Better to ask something like, "What would you"
type textarea "Coach appears to be solutioning. Better to ask something like, "What would you l"
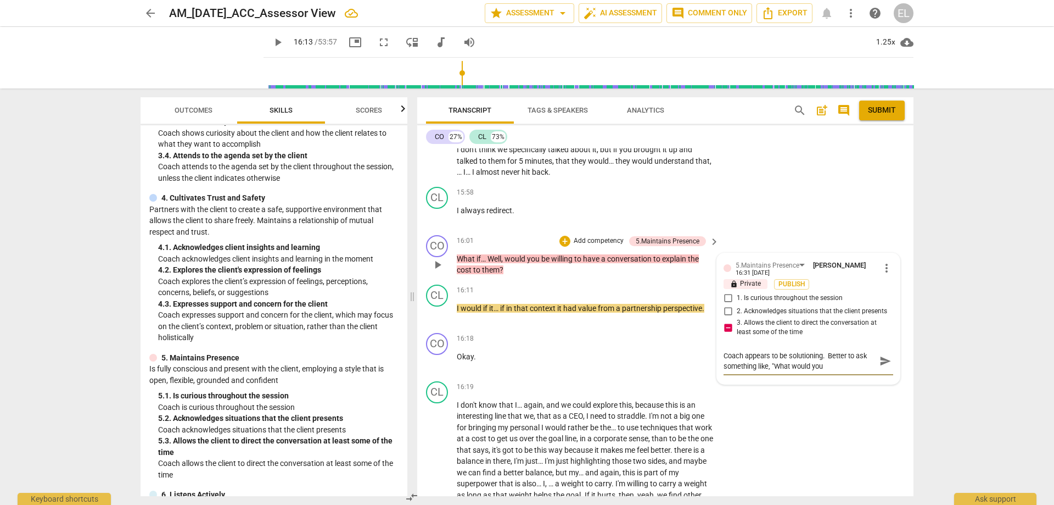
type textarea "Coach appears to be solutioning. Better to ask something like, "What would you l"
type textarea "Coach appears to be solutioning. Better to ask something like, "What would you …"
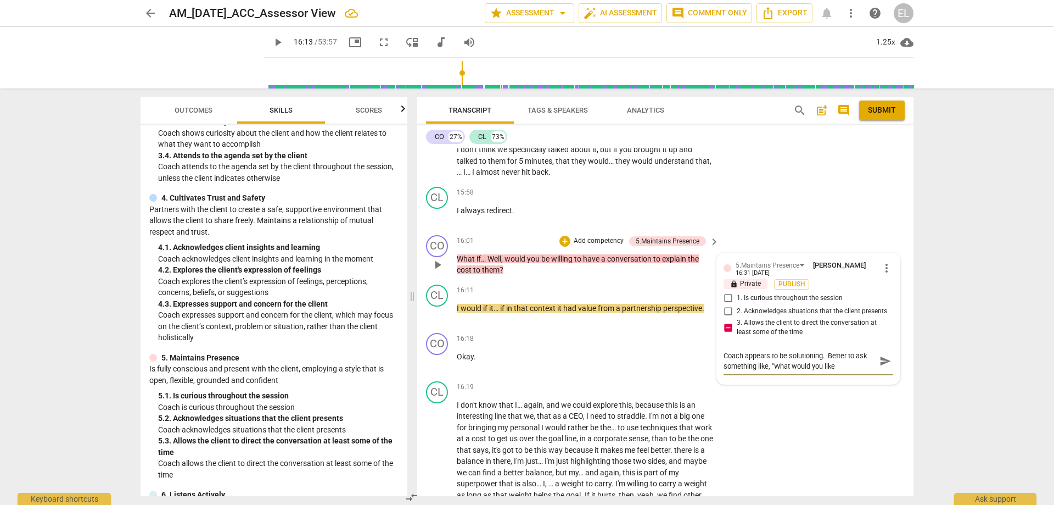
type textarea "Coach appears to be solutioning. Better to ask something like, "What would you …"
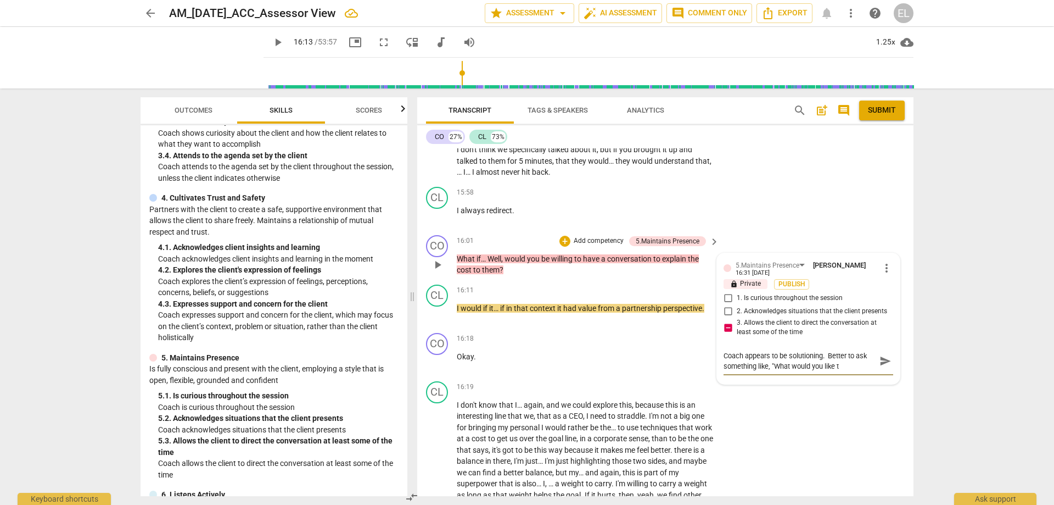
type textarea "Coach appears to be solutioning. Better to ask something like, "What would you …"
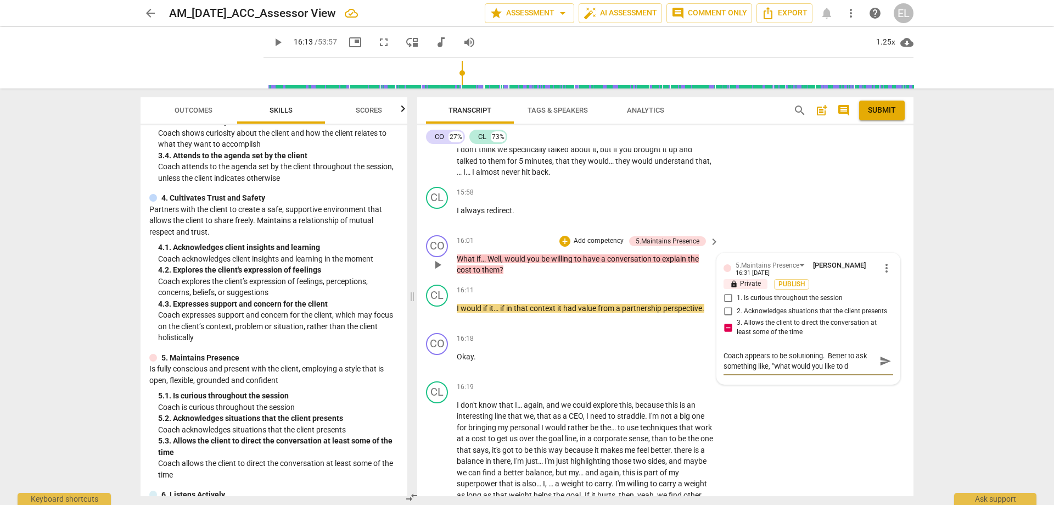
type textarea "Coach appears to be solutioning. Better to ask something like, "What would you …"
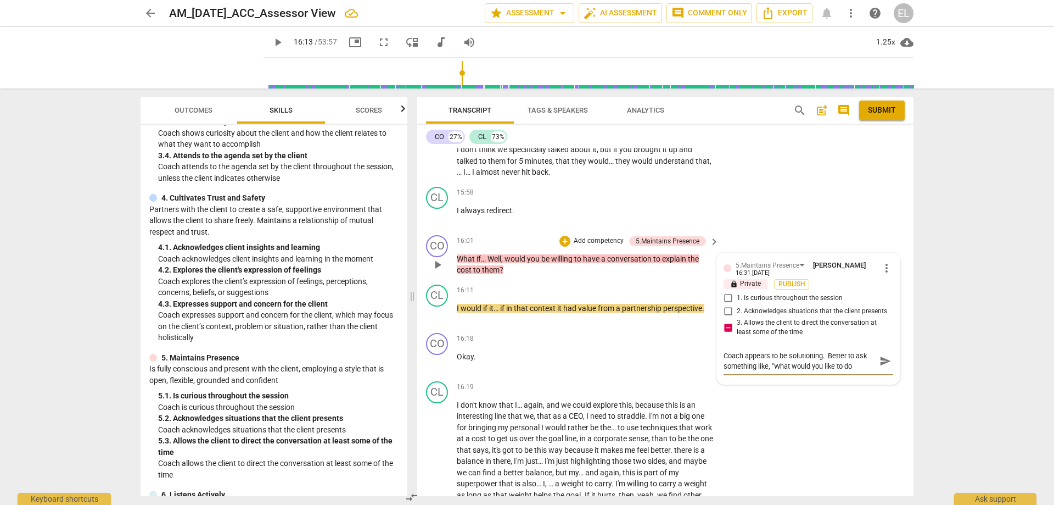
type textarea "Coach appears to be solutioning. Better to ask something like, "What would you …"
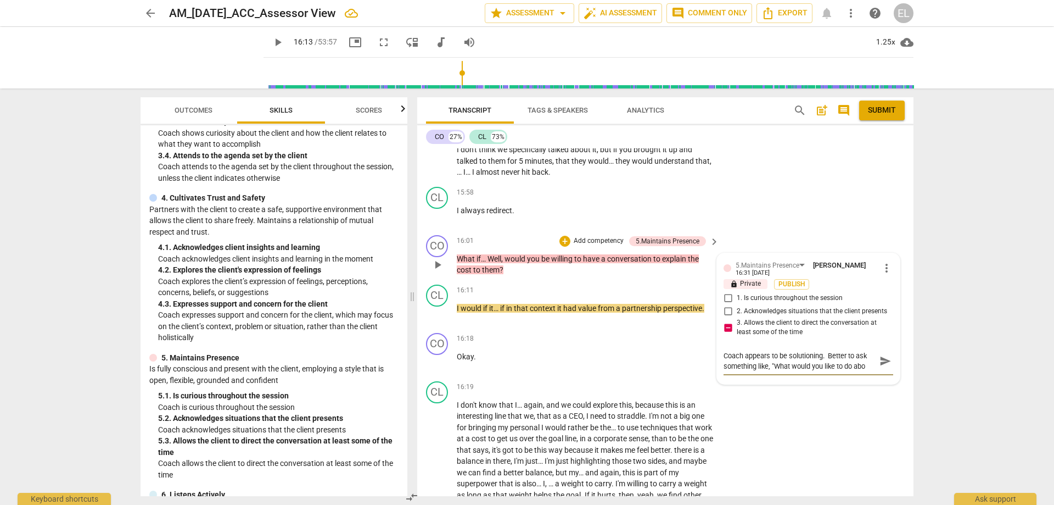
type textarea "Coach appears to be solutioning. Better to ask something like, "What would you …"
click at [284, 44] on span "play_arrow" at bounding box center [277, 42] width 13 height 13
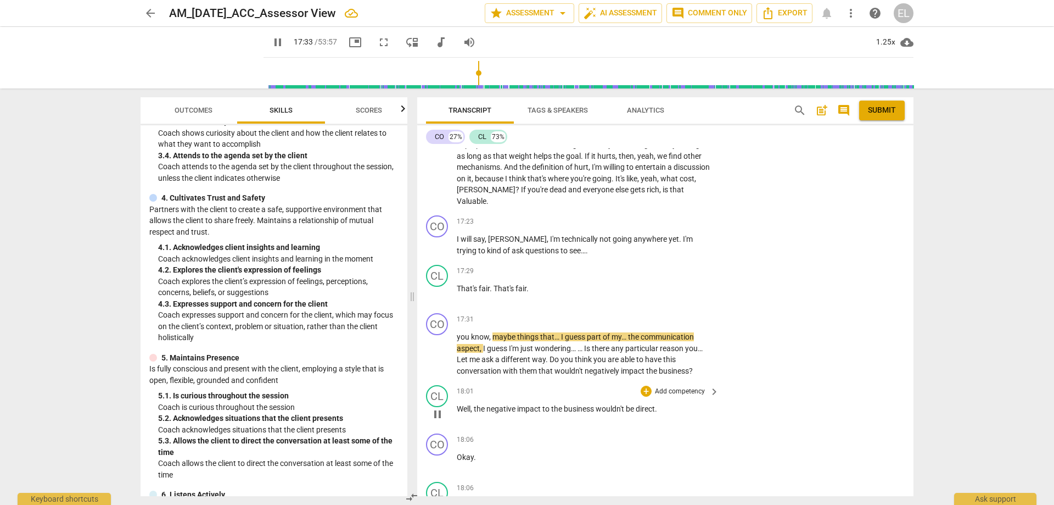
scroll to position [4632, 0]
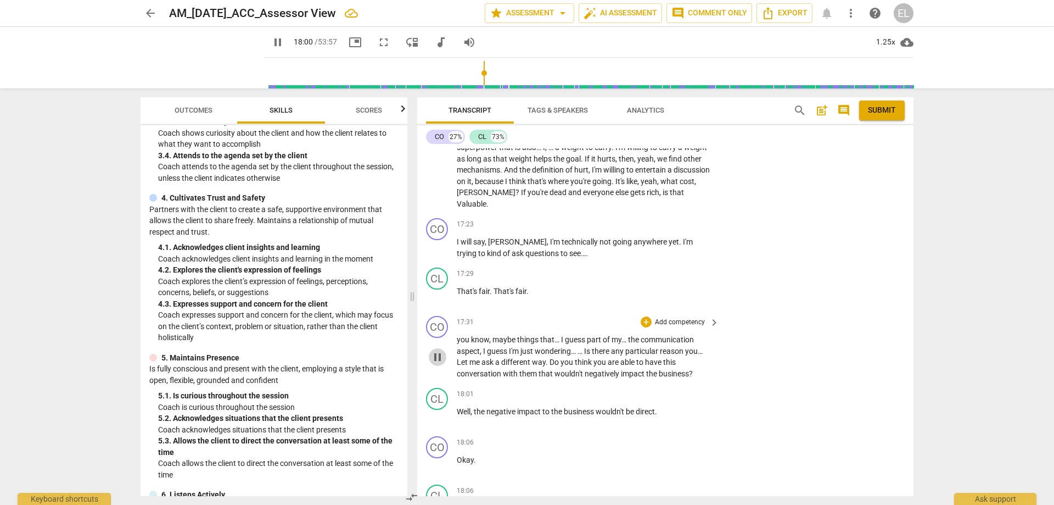
click at [440, 350] on span "pause" at bounding box center [437, 356] width 13 height 13
click at [679, 317] on p "Add competency" at bounding box center [680, 322] width 52 height 10
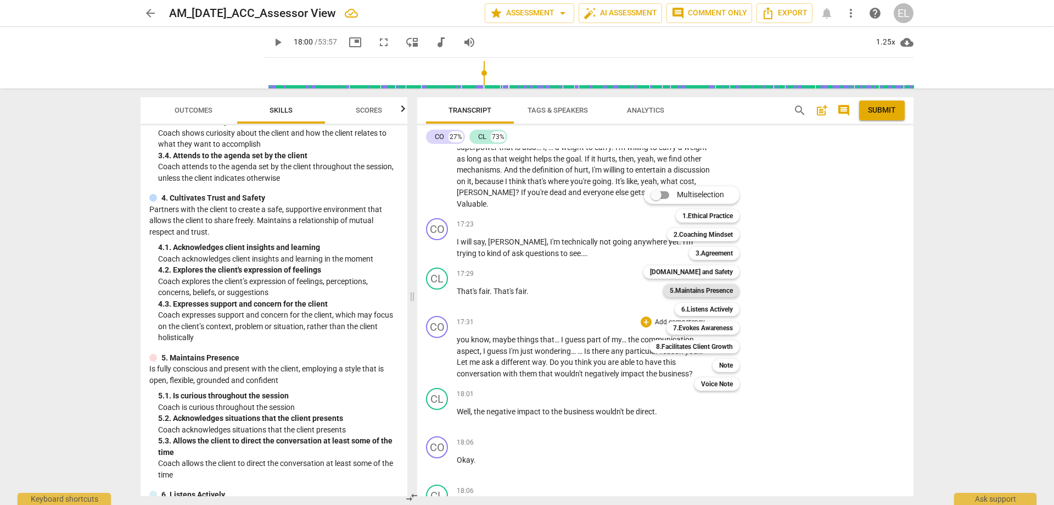
click at [714, 293] on b "5.Maintains Presence" at bounding box center [701, 290] width 63 height 13
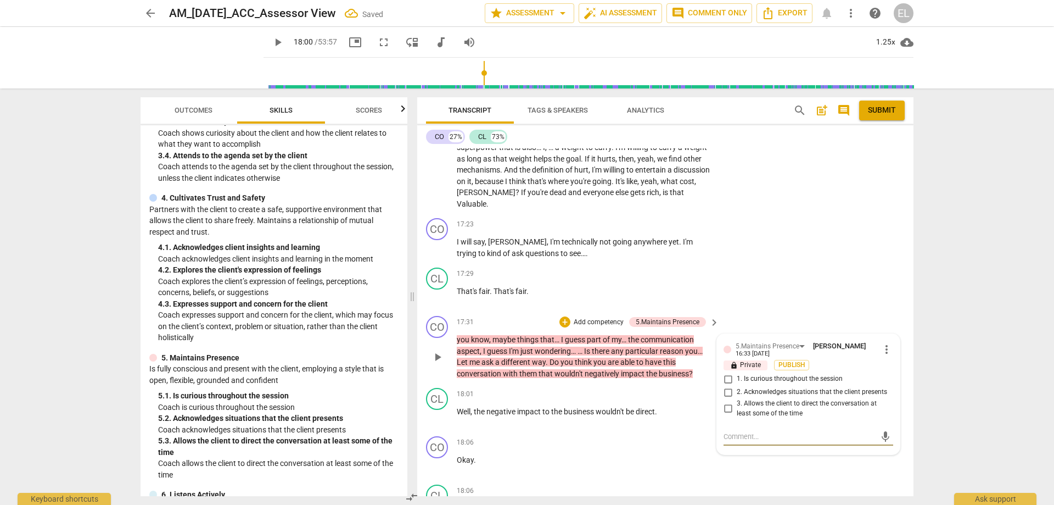
click at [725, 402] on input "3. Allows the client to direct the conversation at least some of the time" at bounding box center [728, 408] width 18 height 13
drag, startPoint x: 745, startPoint y: 403, endPoint x: 747, endPoint y: 384, distance: 18.9
click at [745, 431] on textarea at bounding box center [800, 436] width 152 height 10
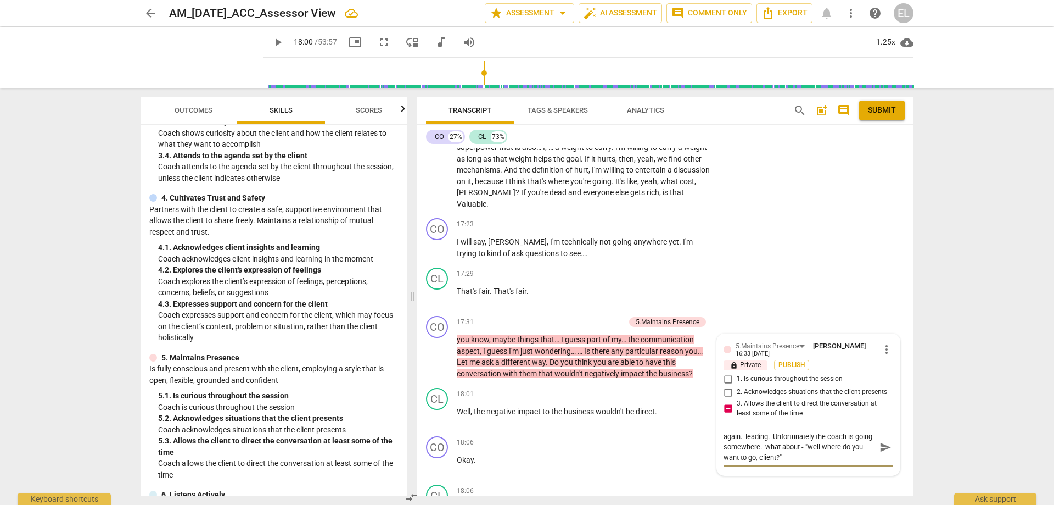
click at [284, 42] on span "play_arrow" at bounding box center [277, 42] width 13 height 13
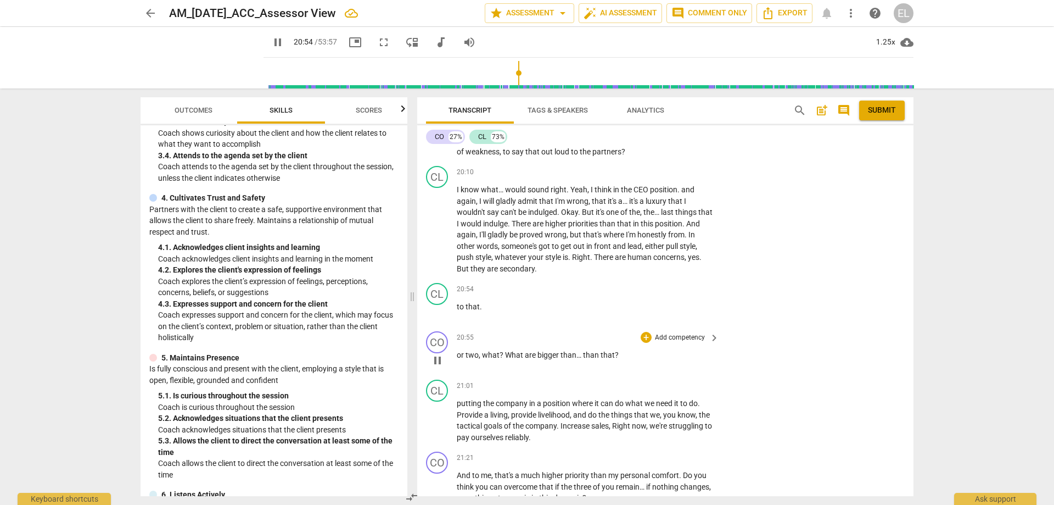
scroll to position [5565, 0]
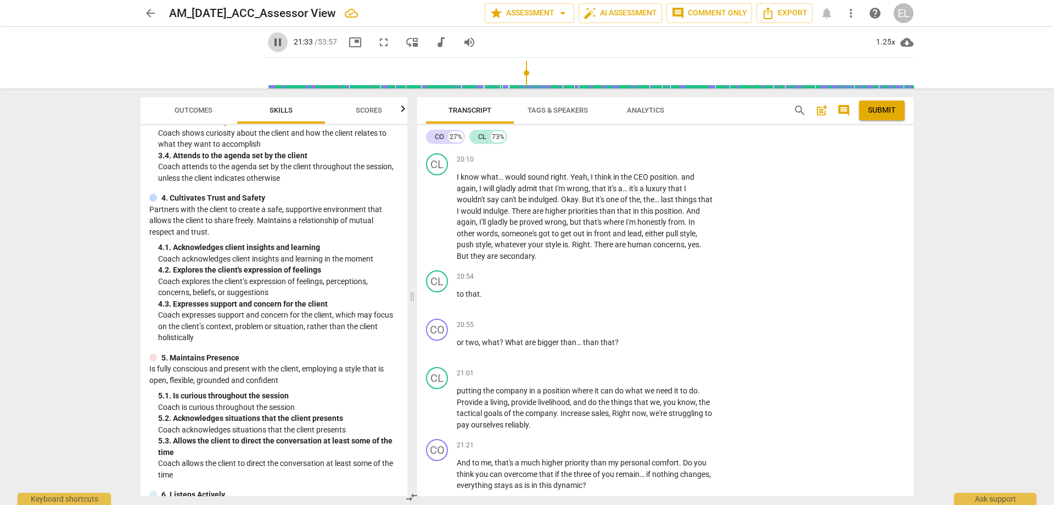
click at [284, 45] on span "pause" at bounding box center [277, 42] width 13 height 13
click at [284, 44] on span "play_arrow" at bounding box center [277, 42] width 13 height 13
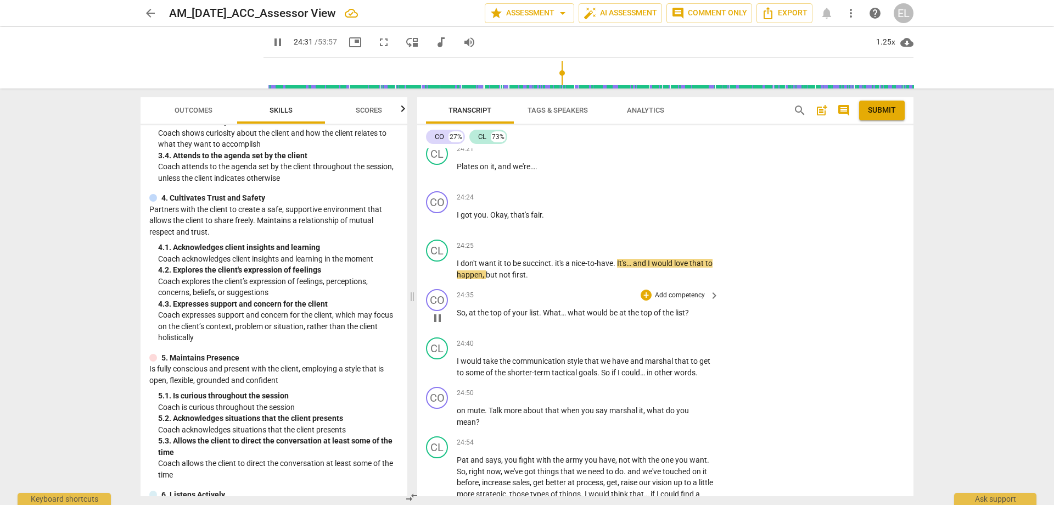
scroll to position [7139, 0]
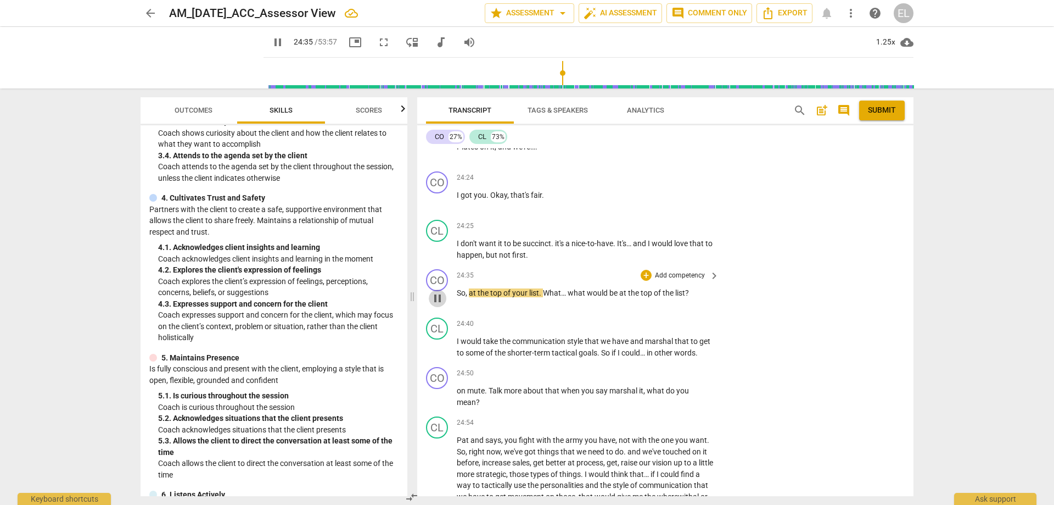
click at [436, 292] on span "pause" at bounding box center [437, 298] width 13 height 13
click at [675, 271] on p "Add competency" at bounding box center [680, 276] width 52 height 10
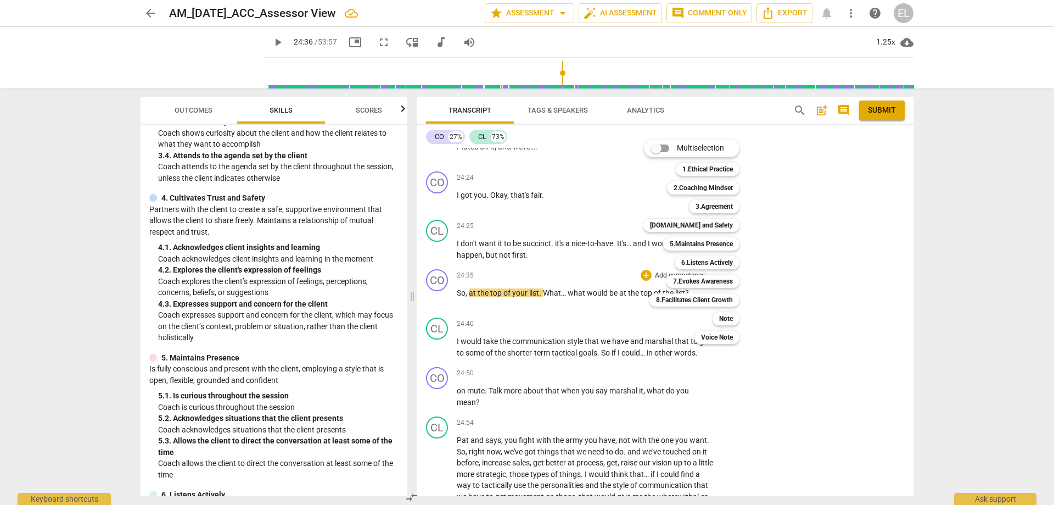
drag, startPoint x: 406, startPoint y: 255, endPoint x: 410, endPoint y: 309, distance: 54.0
click at [410, 309] on div at bounding box center [527, 252] width 1054 height 505
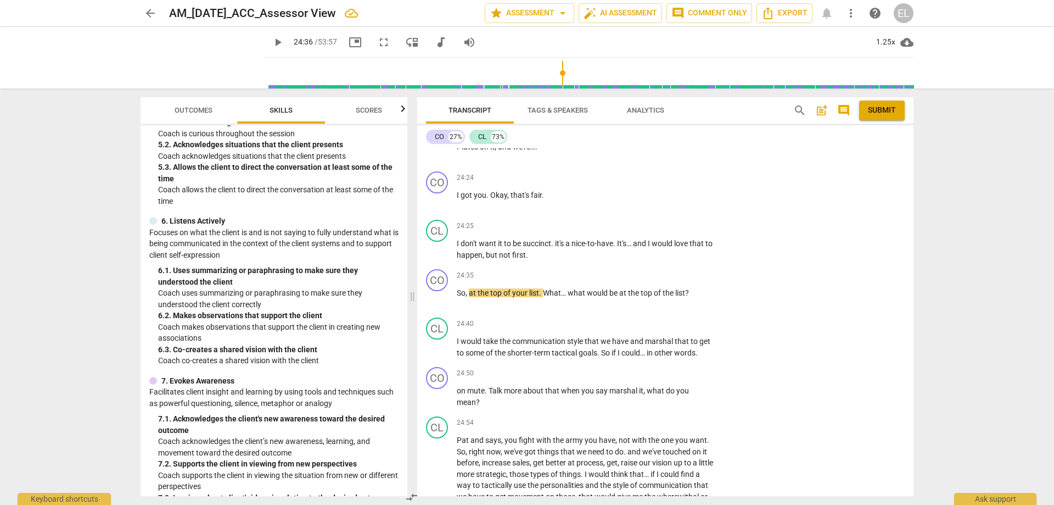
scroll to position [542, 0]
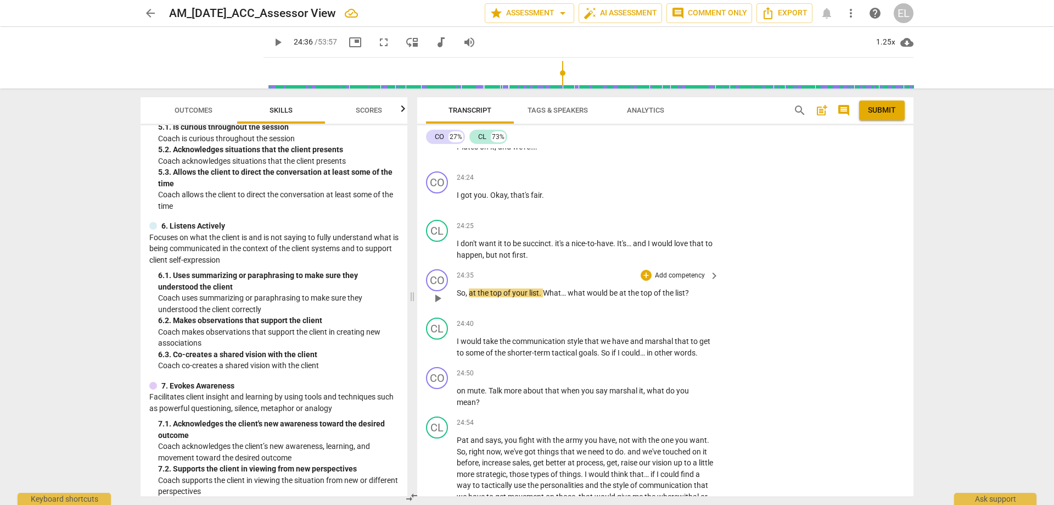
click at [688, 271] on p "Add competency" at bounding box center [680, 276] width 52 height 10
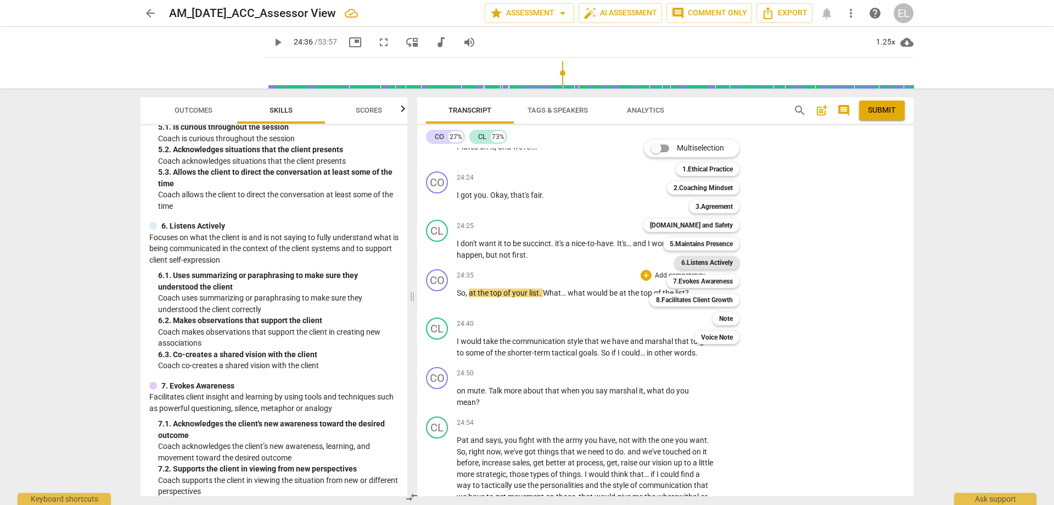
click at [723, 261] on b "6.Listens Actively" at bounding box center [708, 262] width 52 height 13
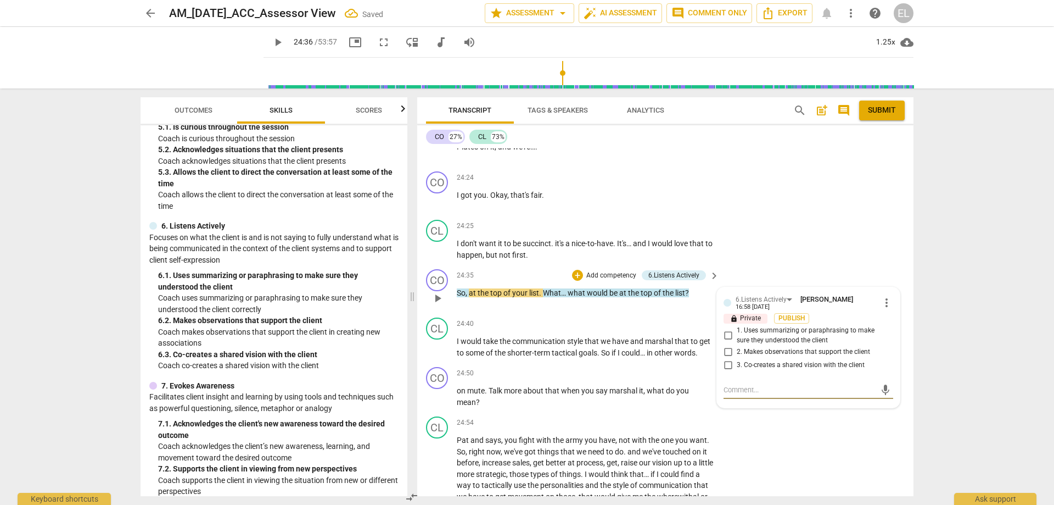
click at [738, 360] on span "3. Co-creates a shared vision with the client" at bounding box center [801, 365] width 128 height 10
click at [737, 358] on input "3. Co-creates a shared vision with the client" at bounding box center [728, 364] width 18 height 13
drag, startPoint x: 742, startPoint y: 354, endPoint x: 732, endPoint y: 355, distance: 10.5
click at [741, 384] on textarea at bounding box center [800, 389] width 152 height 10
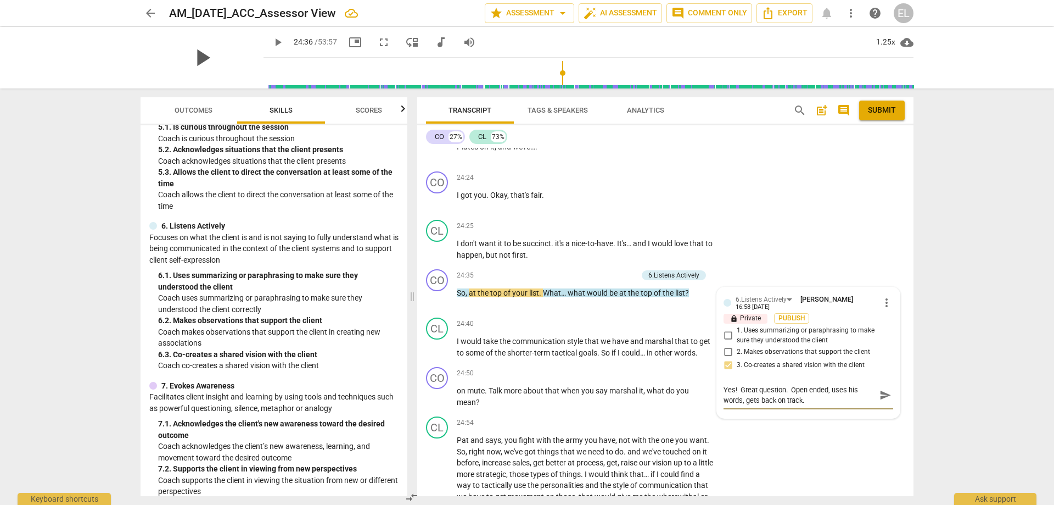
click at [216, 58] on span "play_arrow" at bounding box center [202, 57] width 29 height 29
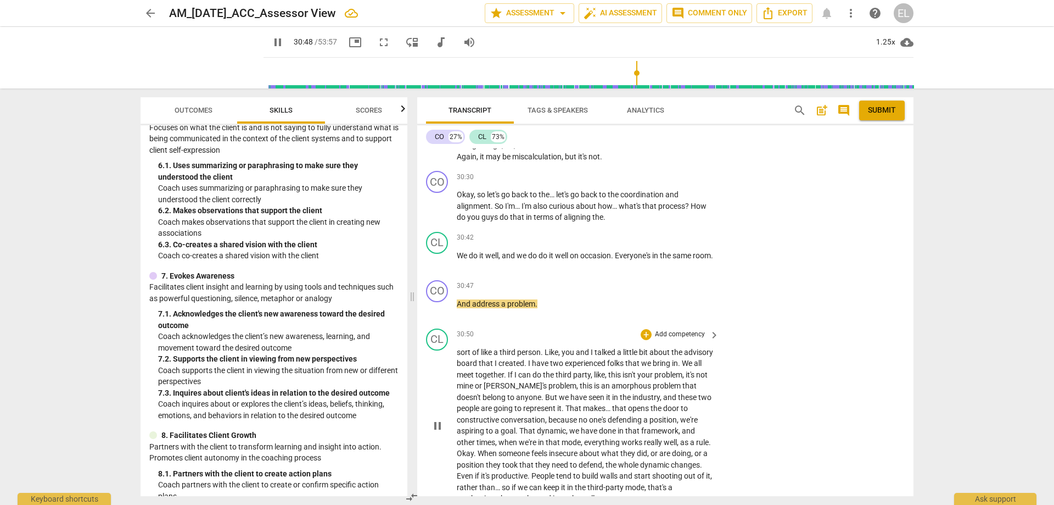
scroll to position [9101, 0]
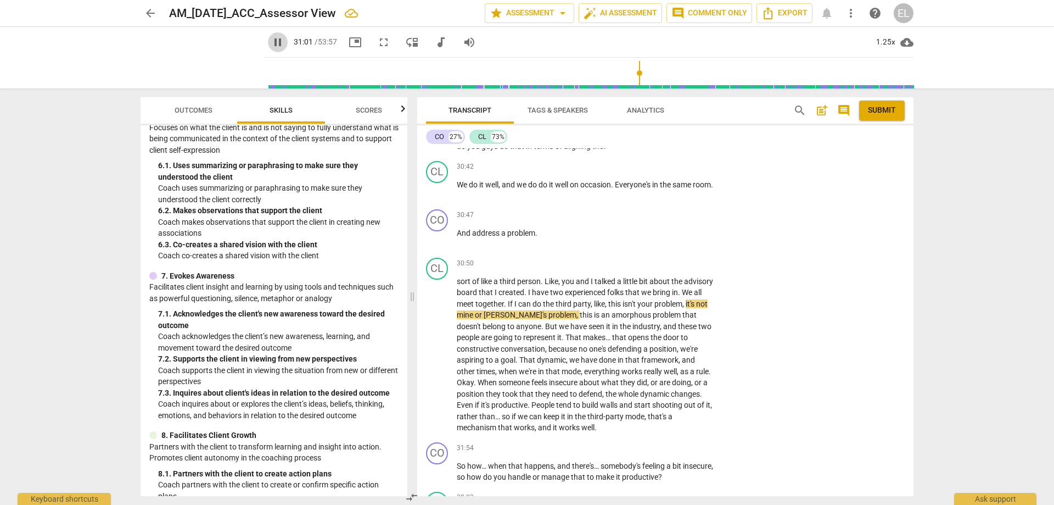
click at [284, 41] on span "pause" at bounding box center [277, 42] width 13 height 13
click at [439, 348] on span "play_arrow" at bounding box center [437, 354] width 13 height 13
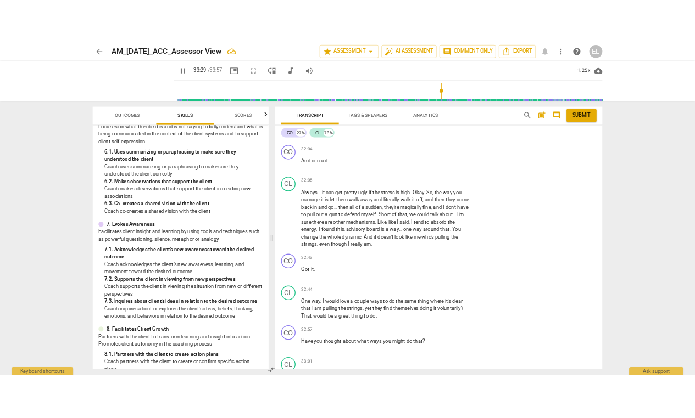
scroll to position [9834, 0]
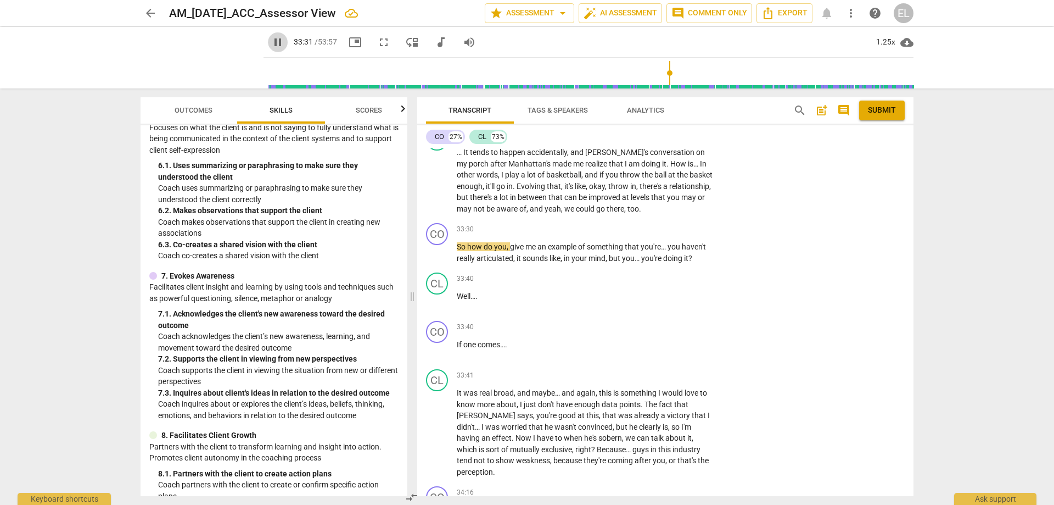
click at [284, 42] on span "pause" at bounding box center [277, 42] width 13 height 13
click at [284, 44] on span "play_arrow" at bounding box center [277, 42] width 13 height 13
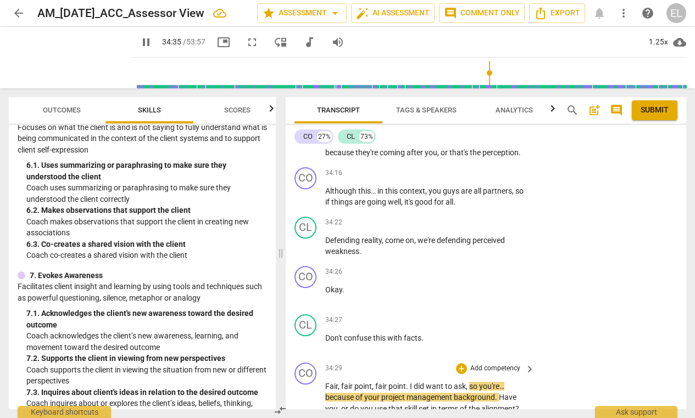
scroll to position [11382, 0]
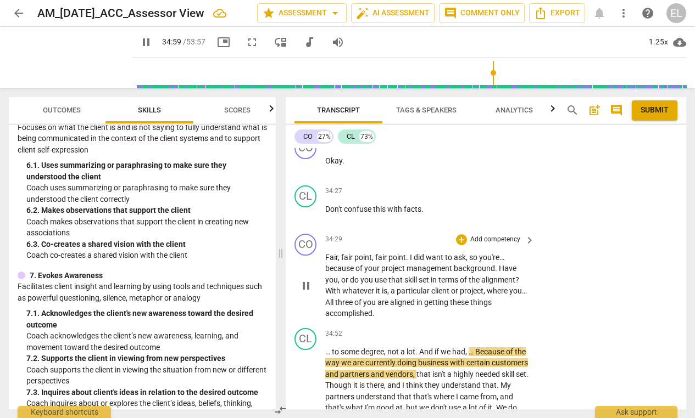
click at [492, 235] on p "Add competency" at bounding box center [495, 240] width 52 height 10
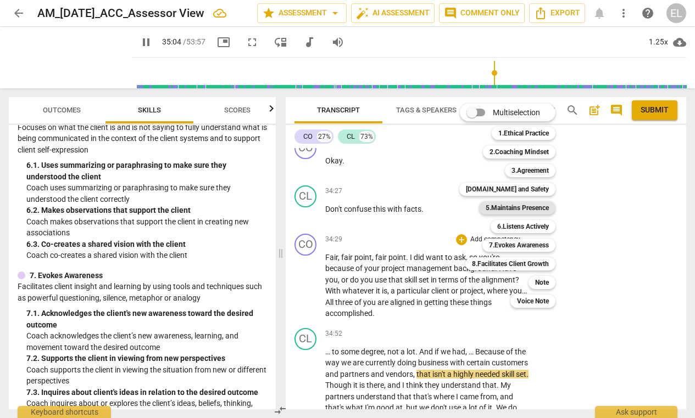
click at [523, 205] on b "5.Maintains Presence" at bounding box center [516, 208] width 63 height 13
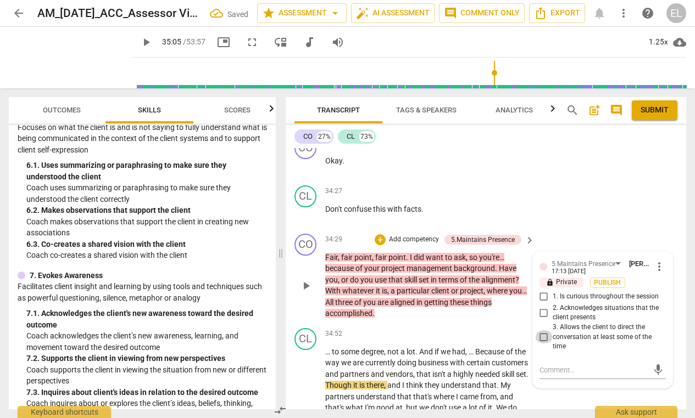
click at [542, 331] on input "3. Allows the client to direct the conversation at least some of the time" at bounding box center [544, 337] width 18 height 13
click at [566, 365] on textarea at bounding box center [593, 370] width 109 height 10
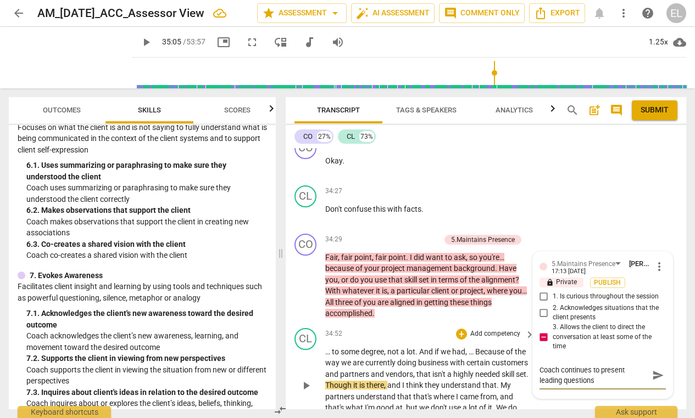
drag, startPoint x: 188, startPoint y: 44, endPoint x: 616, endPoint y: 325, distance: 511.5
click at [153, 44] on span "play_arrow" at bounding box center [145, 42] width 13 height 13
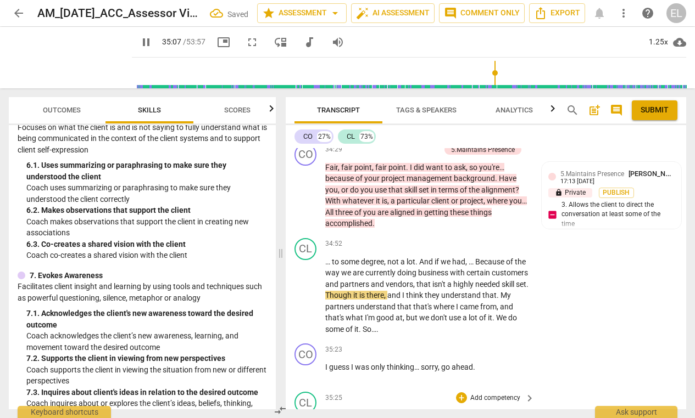
scroll to position [11492, 0]
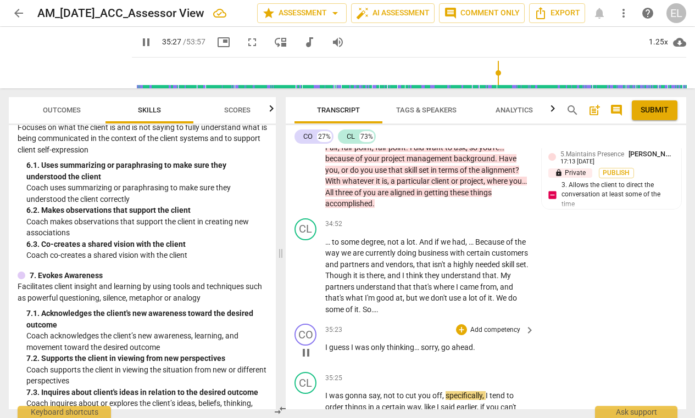
click at [503, 326] on p "Add competency" at bounding box center [495, 331] width 52 height 10
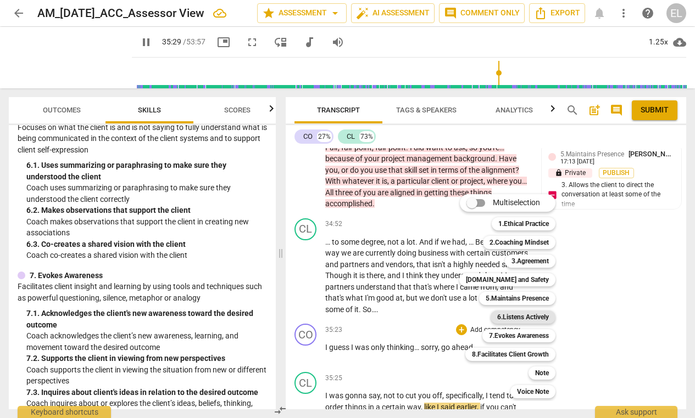
click at [510, 318] on b "6.Listens Actively" at bounding box center [523, 317] width 52 height 13
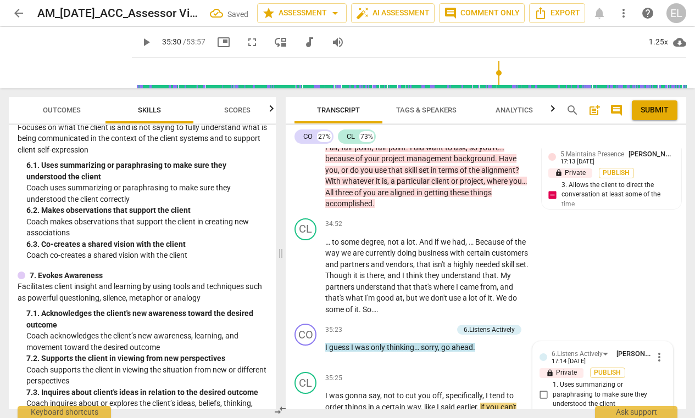
scroll to position [11645, 0]
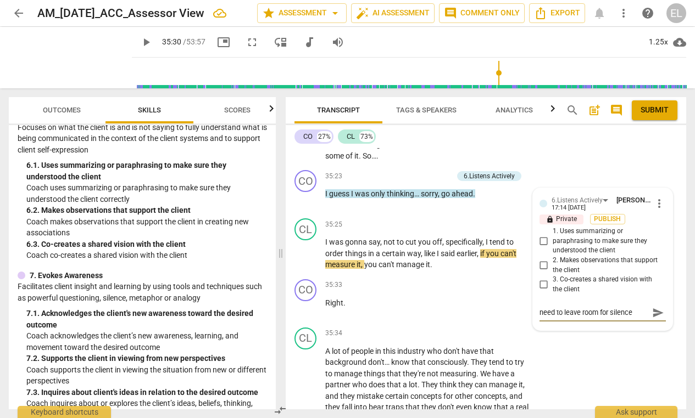
click at [153, 41] on span "play_arrow" at bounding box center [145, 42] width 13 height 13
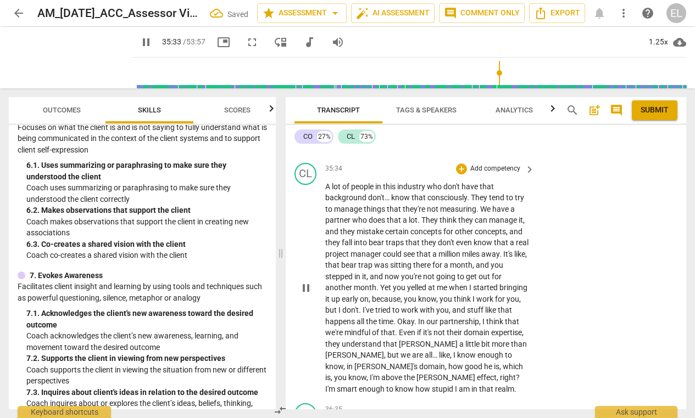
scroll to position [11755, 0]
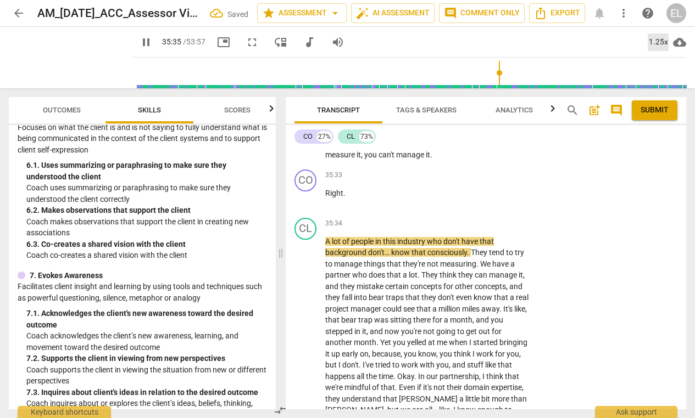
click at [660, 38] on div "1.25x" at bounding box center [657, 42] width 21 height 18
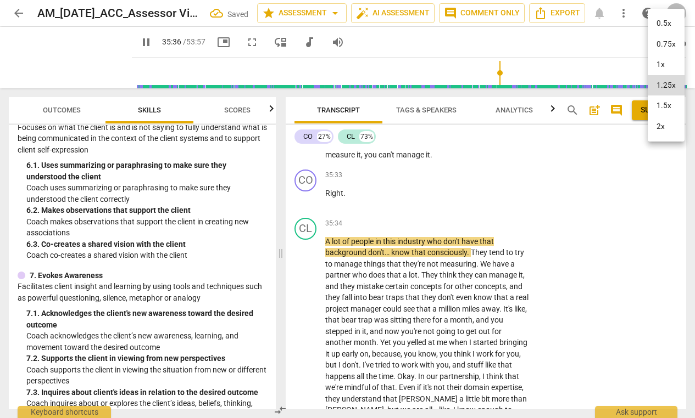
click at [656, 103] on li "1.5x" at bounding box center [665, 106] width 37 height 21
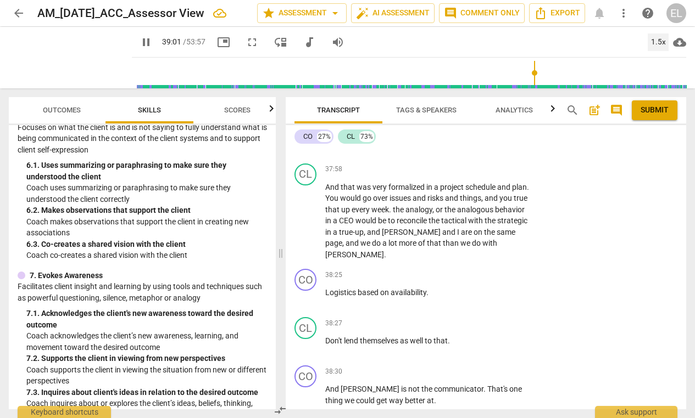
scroll to position [12855, 0]
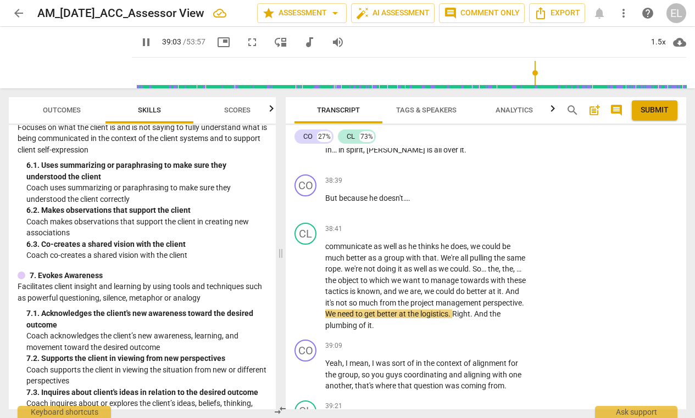
click at [153, 44] on span "pause" at bounding box center [145, 42] width 13 height 13
click at [77, 57] on span "play_arrow" at bounding box center [70, 57] width 29 height 29
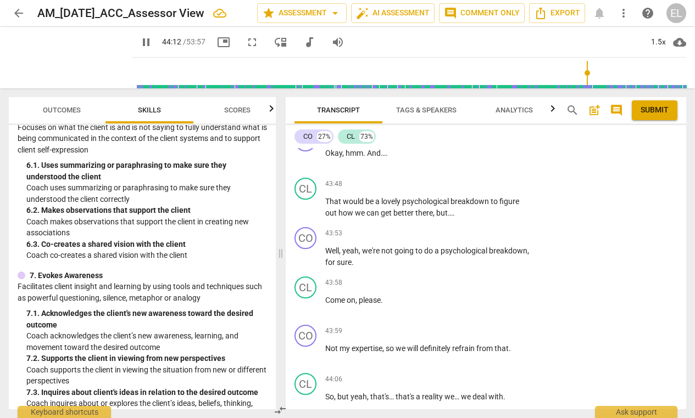
scroll to position [14890, 0]
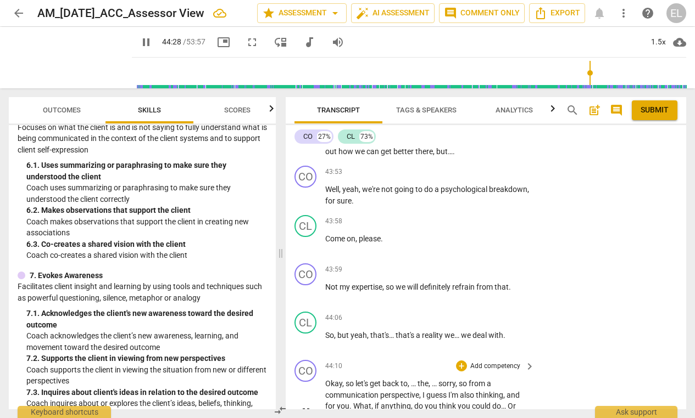
click at [501, 362] on p "Add competency" at bounding box center [495, 367] width 52 height 10
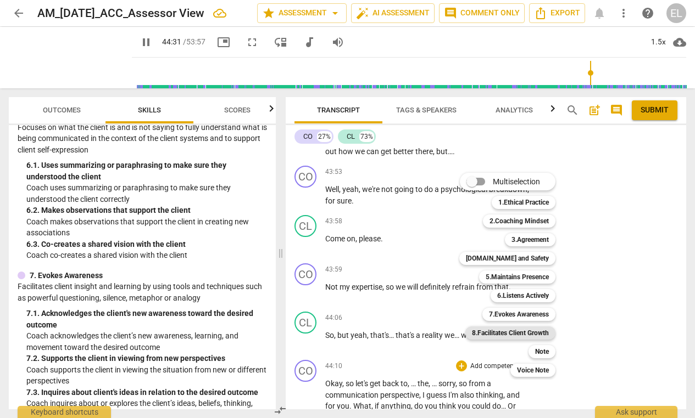
click at [523, 336] on b "8.Facilitates Client Growth" at bounding box center [510, 333] width 77 height 13
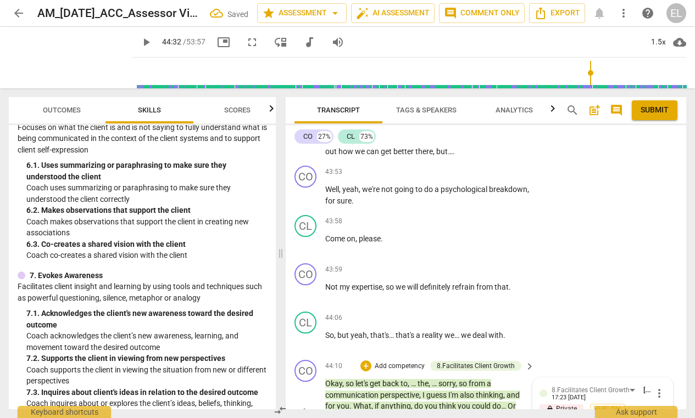
scroll to position [14897, 0]
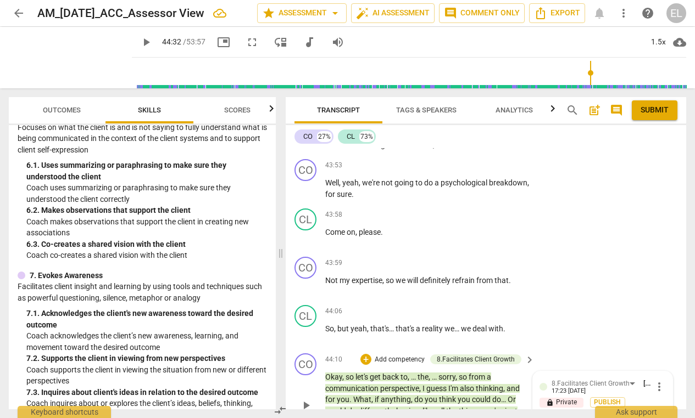
click at [540, 414] on input "1. Partners with the client to create action plans" at bounding box center [544, 420] width 18 height 13
click at [153, 43] on span "play_arrow" at bounding box center [145, 42] width 13 height 13
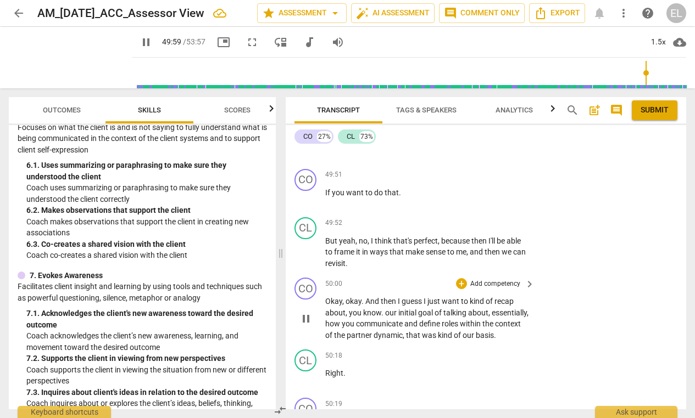
scroll to position [17609, 0]
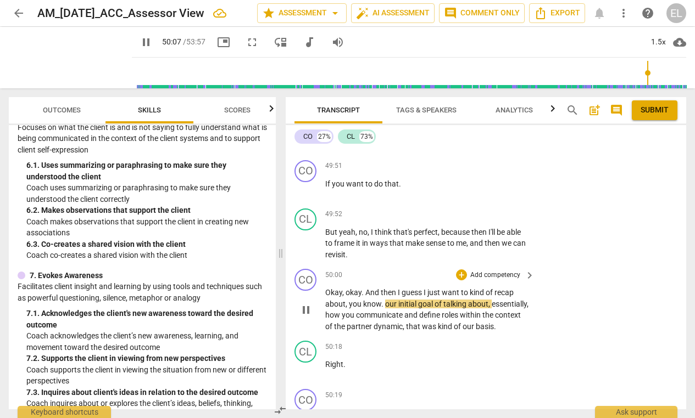
click at [501, 271] on p "Add competency" at bounding box center [495, 276] width 52 height 10
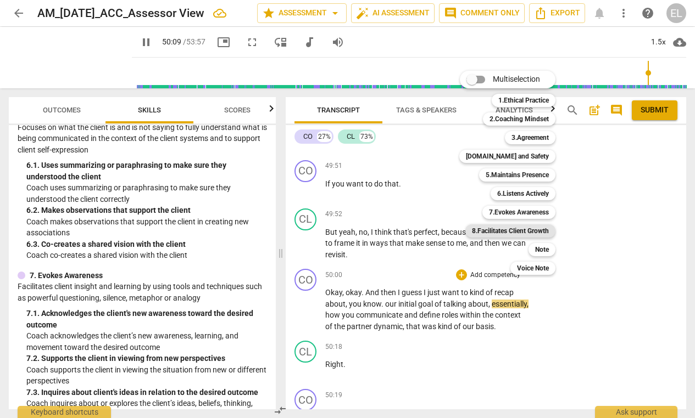
click at [531, 228] on b "8.Facilitates Client Growth" at bounding box center [510, 231] width 77 height 13
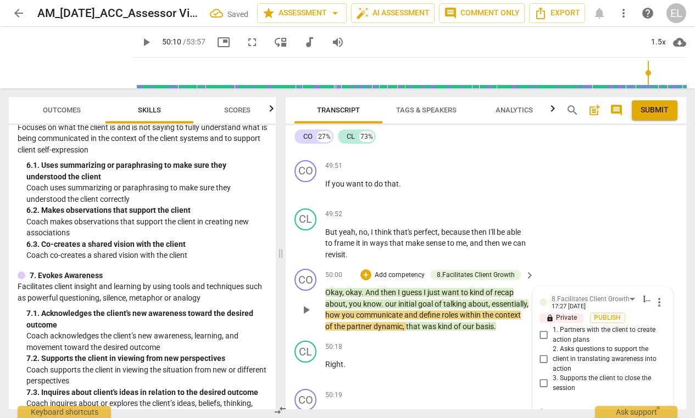
click at [543, 353] on input "2. Asks questions to support the client in translating awareness into action" at bounding box center [544, 359] width 18 height 13
click at [551, 406] on textarea at bounding box center [593, 411] width 109 height 10
click at [153, 46] on span "play_arrow" at bounding box center [145, 42] width 13 height 13
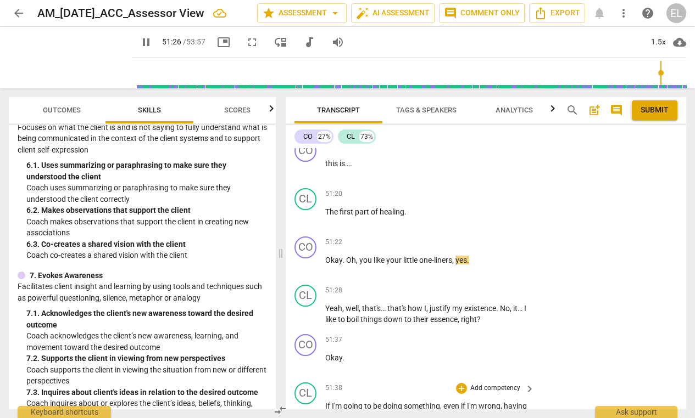
scroll to position [18323, 0]
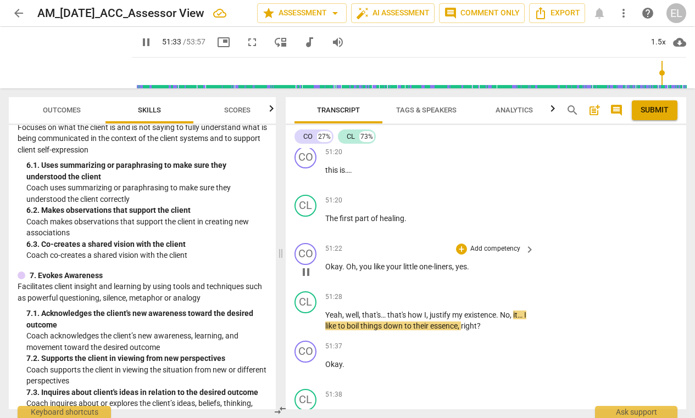
click at [481, 244] on p "Add competency" at bounding box center [495, 249] width 52 height 10
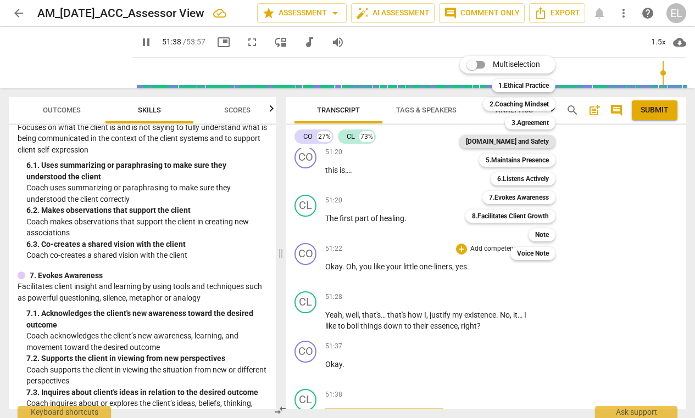
click at [518, 139] on b "[DOMAIN_NAME] and Safety" at bounding box center [507, 141] width 83 height 13
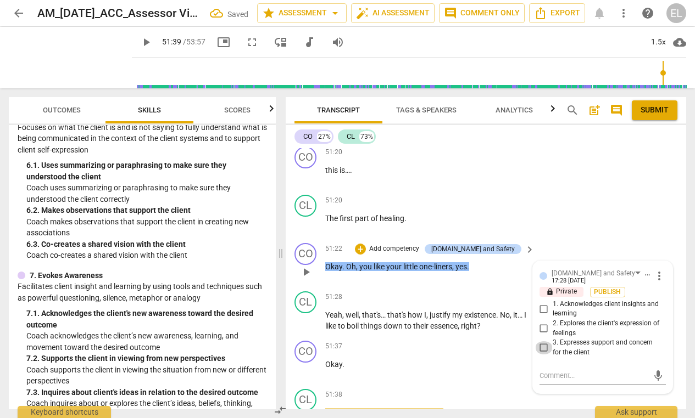
click at [542, 342] on input "3. Expresses support and concern for the client" at bounding box center [544, 348] width 18 height 13
click at [153, 42] on span "play_arrow" at bounding box center [145, 42] width 13 height 13
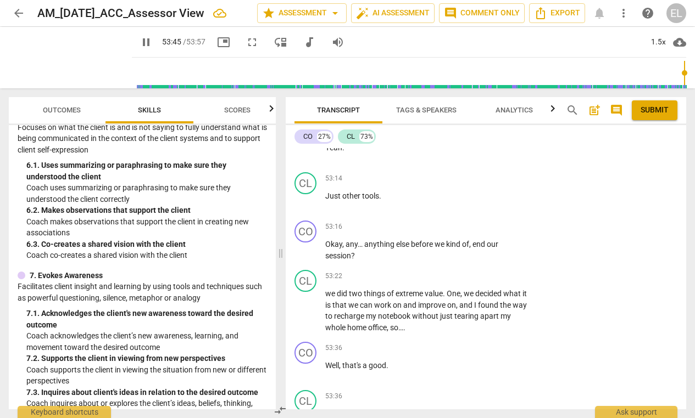
scroll to position [19593, 0]
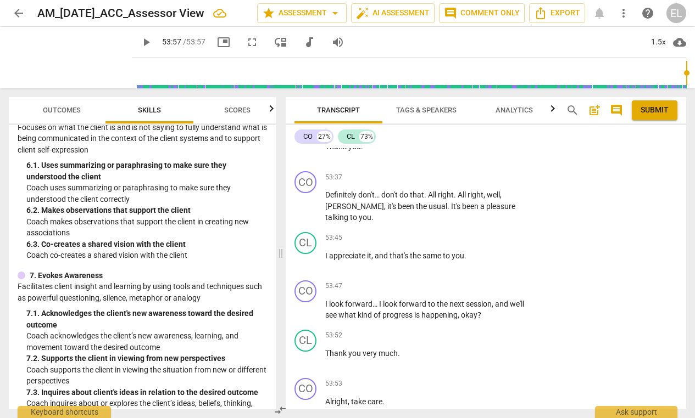
click at [594, 108] on span "post_add" at bounding box center [594, 110] width 13 height 13
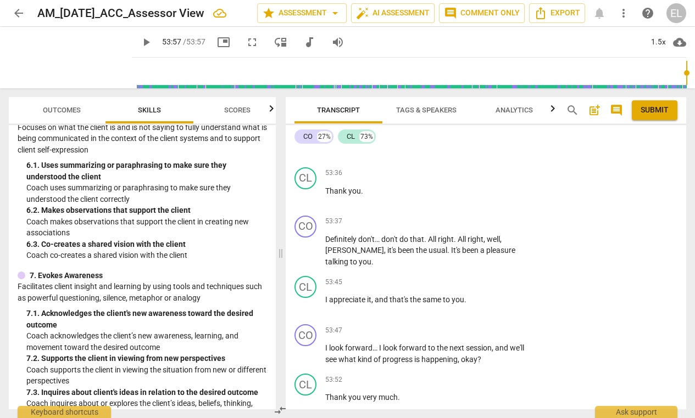
scroll to position [24, 0]
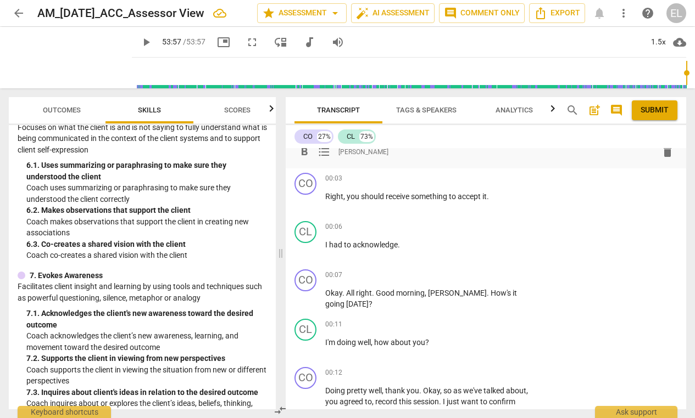
click at [439, 159] on div "format_bold format_list_bulleted [PERSON_NAME]" at bounding box center [485, 152] width 383 height 20
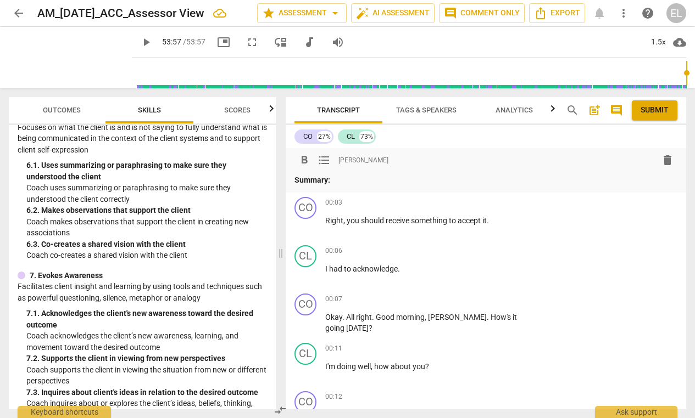
click at [382, 178] on p "Summary:" at bounding box center [485, 181] width 383 height 12
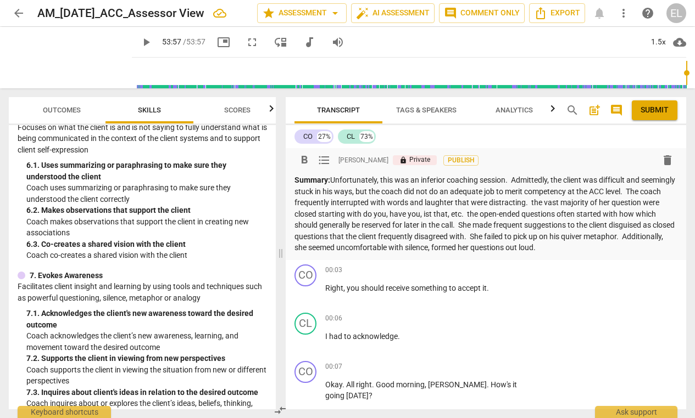
click at [568, 202] on p "Summary: Unfortunately, this was an inferior coaching session. Admittedly, the …" at bounding box center [485, 214] width 383 height 79
click at [324, 215] on p "Summary: Unfortunately, this was an inferior coaching session. Admittedly, the …" at bounding box center [485, 214] width 383 height 79
click at [485, 215] on p "Summary: Unfortunately, this was an inferior coaching session. Admittedly, the …" at bounding box center [485, 214] width 383 height 79
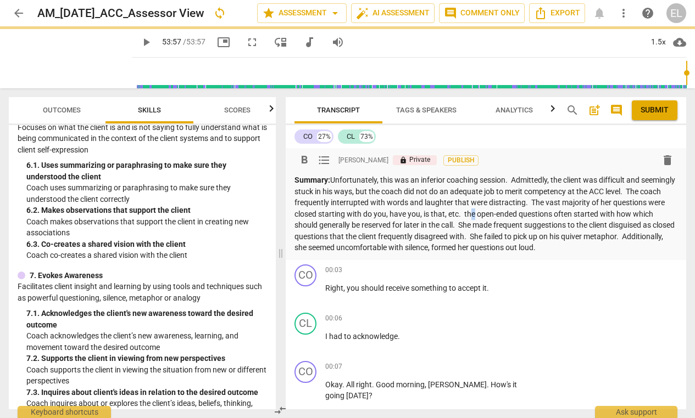
click at [518, 215] on p "Summary: Unfortunately, this was an inferior coaching session. Admittedly, the …" at bounding box center [485, 214] width 383 height 79
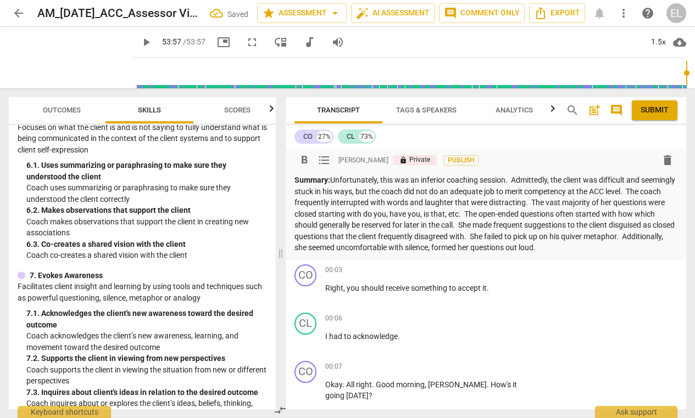
click at [309, 224] on p "Summary: Unfortunately, this was an inferior coaching session. Admittedly, the …" at bounding box center [485, 214] width 383 height 79
click at [293, 225] on div "format_bold format_list_bulleted [PERSON_NAME] lock Private Publish delete Summ…" at bounding box center [486, 204] width 400 height 112
click at [295, 225] on p "Summary: Unfortunately, this was an inferior coaching session. Admittedly, the …" at bounding box center [485, 214] width 383 height 79
drag, startPoint x: 481, startPoint y: 233, endPoint x: 449, endPoint y: 210, distance: 39.6
click at [448, 231] on p "Summary: Unfortunately, this was an inferior coaching session. Admittedly, the …" at bounding box center [485, 214] width 383 height 79
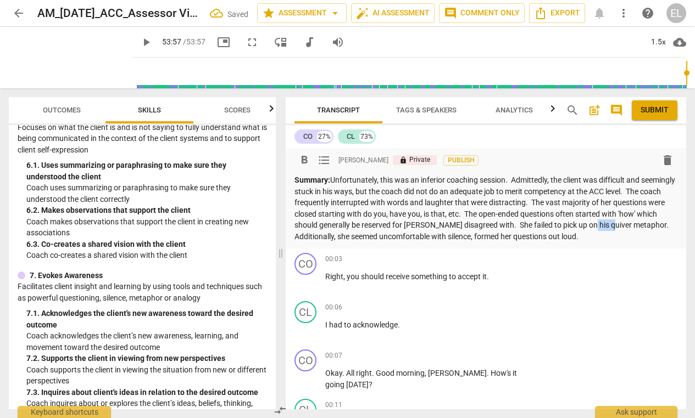
drag, startPoint x: 632, startPoint y: 222, endPoint x: 617, endPoint y: 224, distance: 14.3
click at [617, 224] on p "Summary: Unfortunately, this was an inferior coaching session. Admittedly, the …" at bounding box center [485, 209] width 383 height 68
click at [448, 224] on p "Summary: Unfortunately, this was an inferior coaching session. Admittedly, the …" at bounding box center [485, 209] width 383 height 68
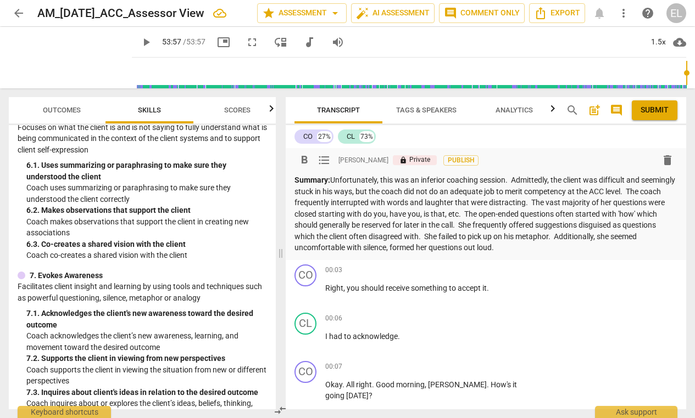
click at [420, 247] on p "Summary: Unfortunately, this was an inferior coaching session. Admittedly, the …" at bounding box center [485, 214] width 383 height 79
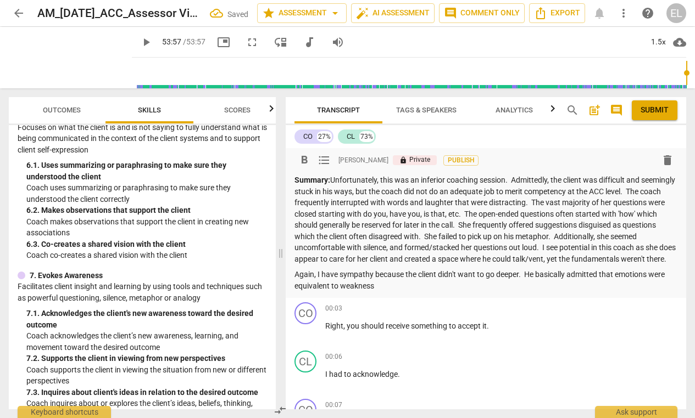
click at [373, 283] on p "Again, I have sympathy because the client didn't want to go deeper. He basicall…" at bounding box center [485, 280] width 383 height 23
click at [435, 292] on p "Again, I have sympathy for the coach because the client didn't want to go deepe…" at bounding box center [485, 280] width 383 height 23
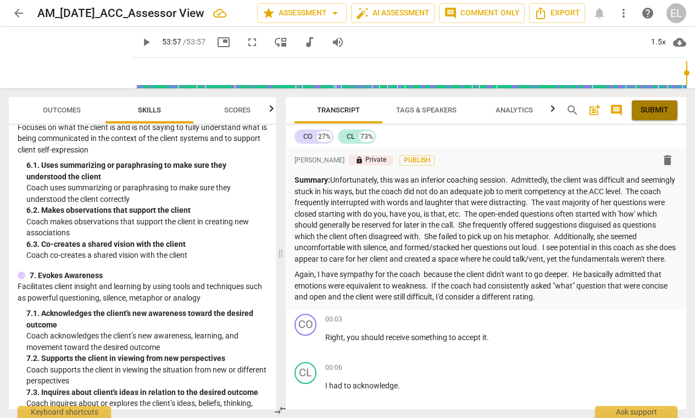
click at [655, 107] on span "Submit" at bounding box center [654, 110] width 28 height 11
